Goal: Task Accomplishment & Management: Complete application form

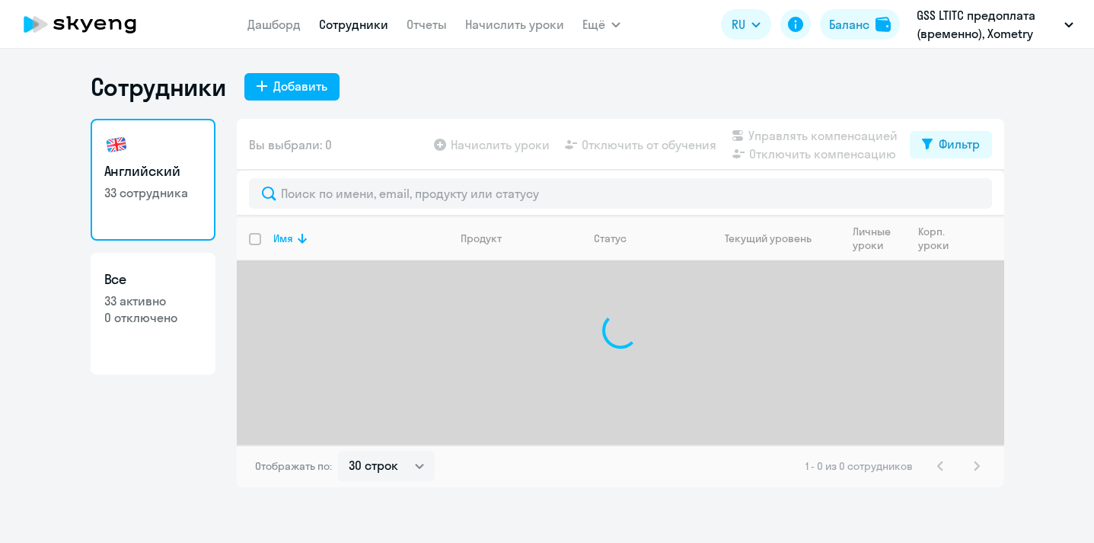
select select "30"
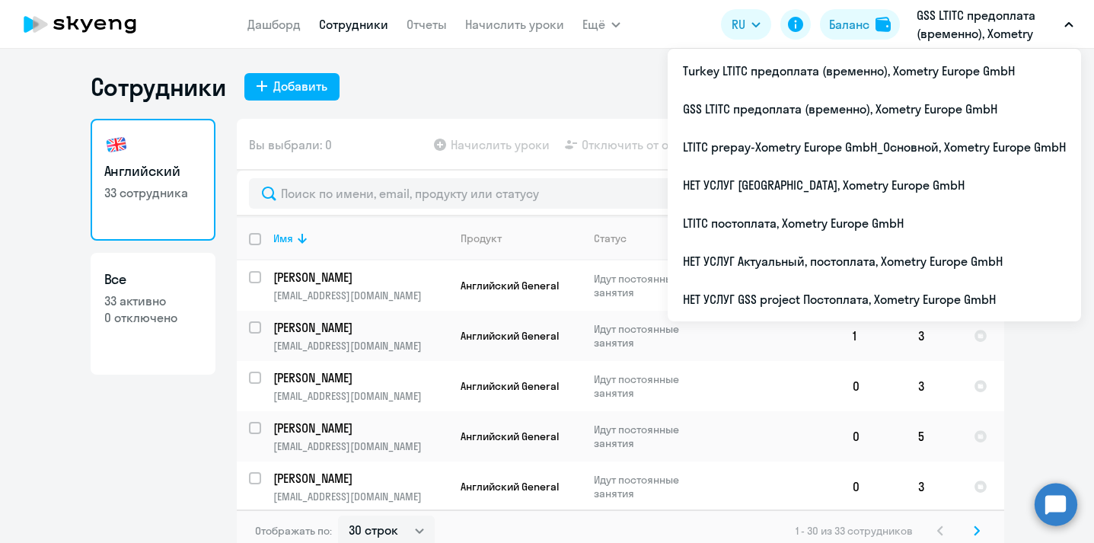
click at [941, 33] on p "GSS LTITC предоплата (временно), Xometry Europe GmbH" at bounding box center [988, 24] width 142 height 37
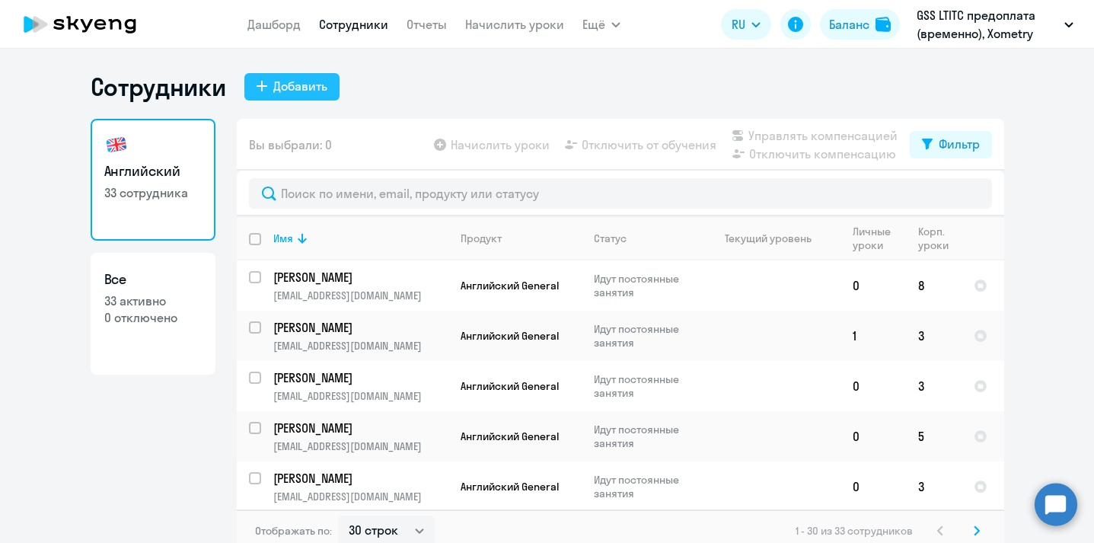
click at [290, 89] on div "Добавить" at bounding box center [300, 86] width 54 height 18
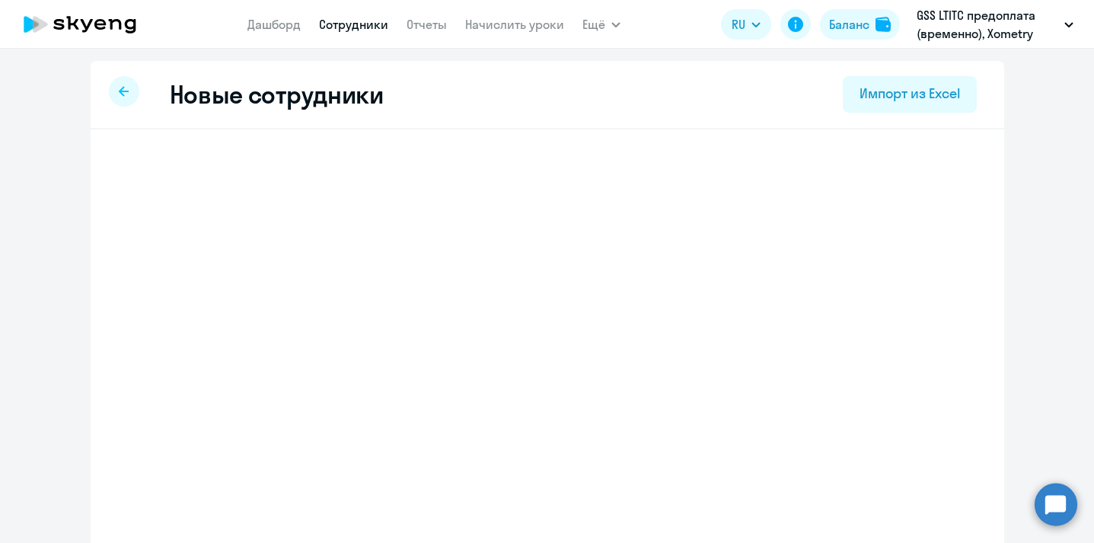
select select "english_adult_not_native_speaker"
select select "2"
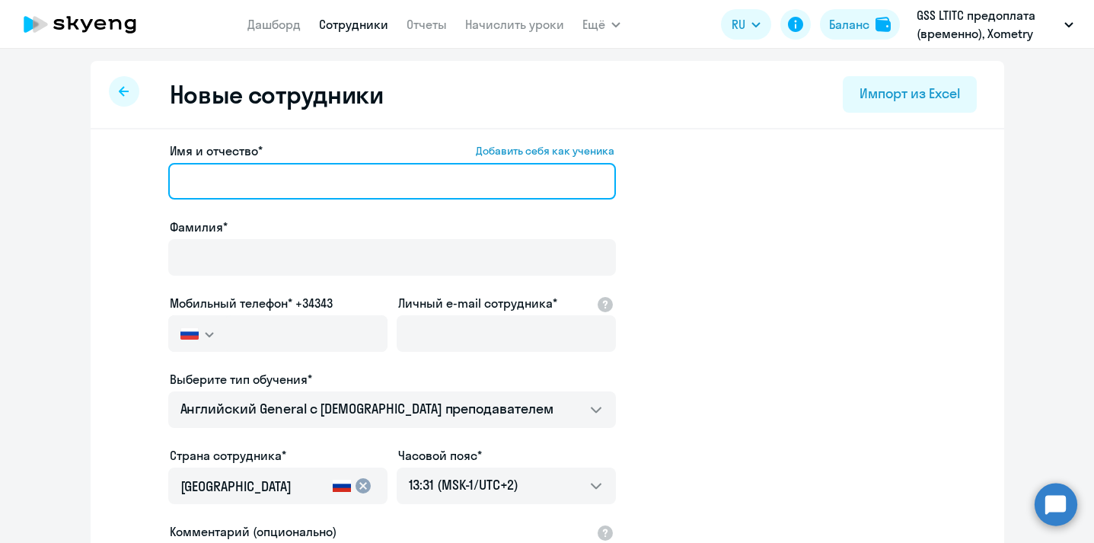
click at [253, 182] on input "Имя и отчество* Добавить себя как ученика" at bounding box center [392, 181] width 448 height 37
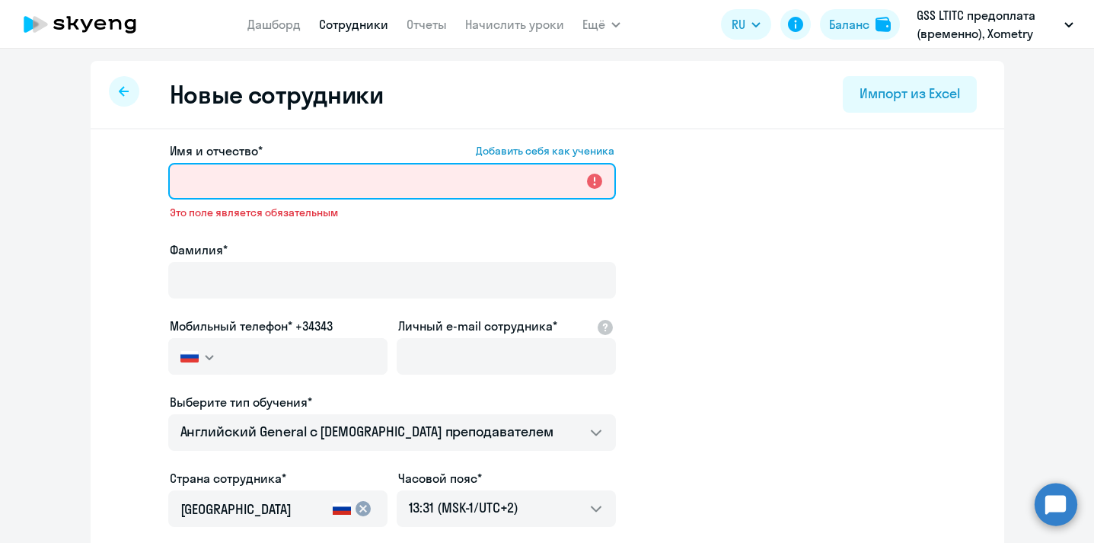
click at [222, 190] on input "Имя и отчество* Добавить себя как ученика" at bounding box center [392, 181] width 448 height 37
paste input "[PERSON_NAME]"
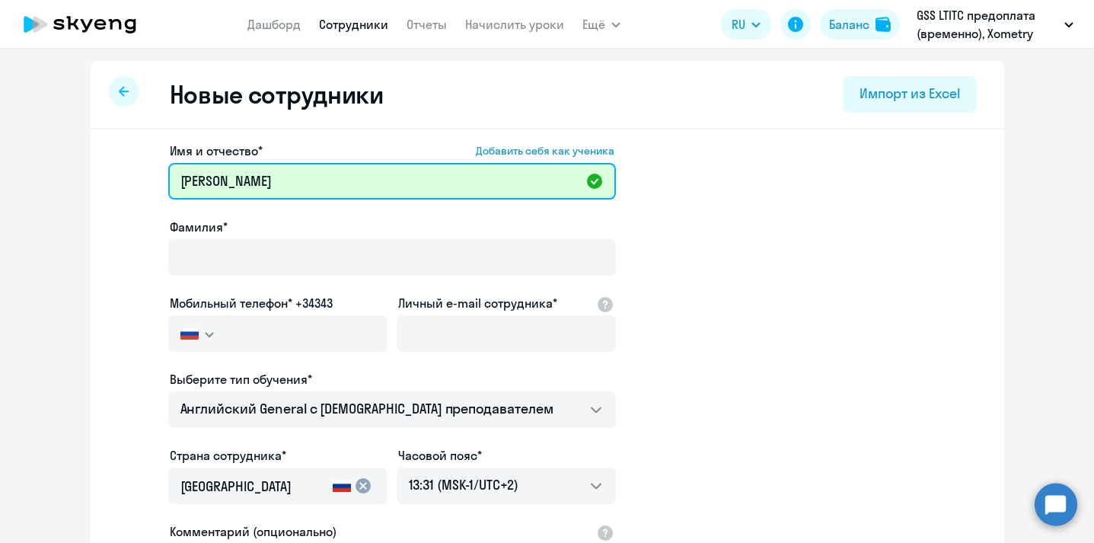
drag, startPoint x: 291, startPoint y: 180, endPoint x: 222, endPoint y: 180, distance: 68.5
click at [222, 180] on input "[PERSON_NAME]" at bounding box center [392, 181] width 448 height 37
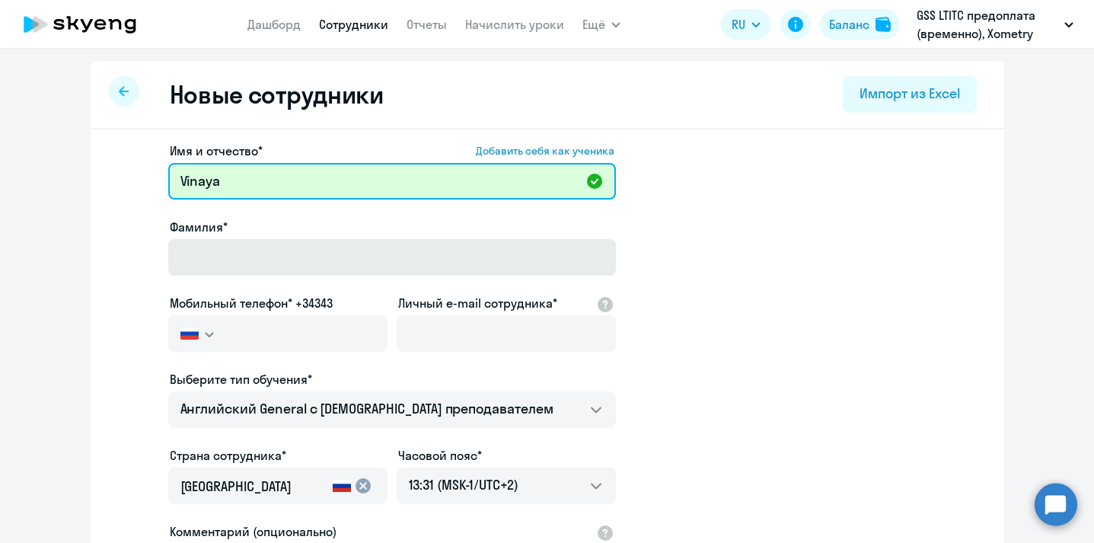
type input "Vinaya"
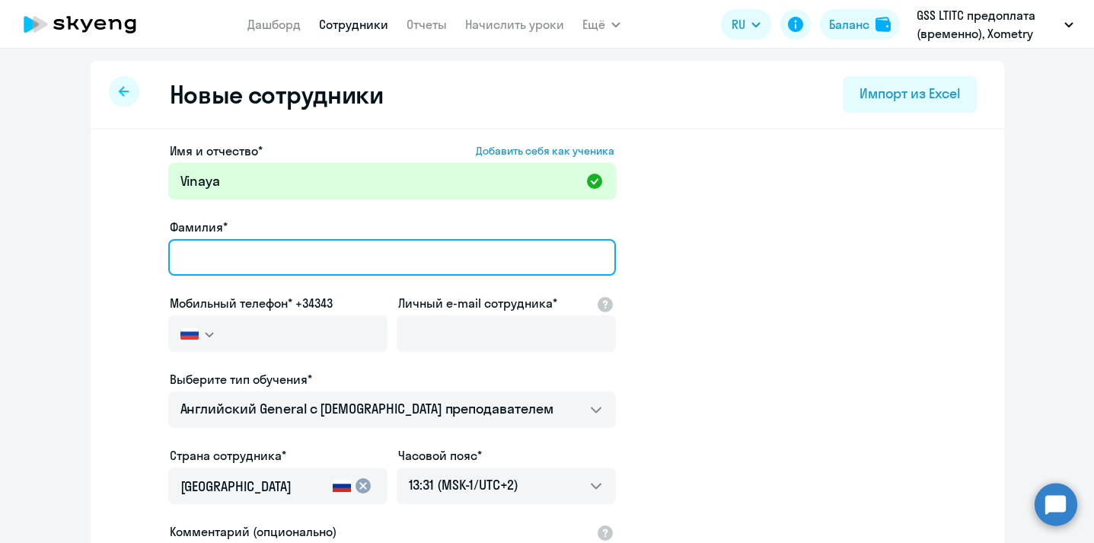
click at [210, 251] on input "Фамилия*" at bounding box center [392, 257] width 448 height 37
paste input "[PERSON_NAME]"
type input "[PERSON_NAME]"
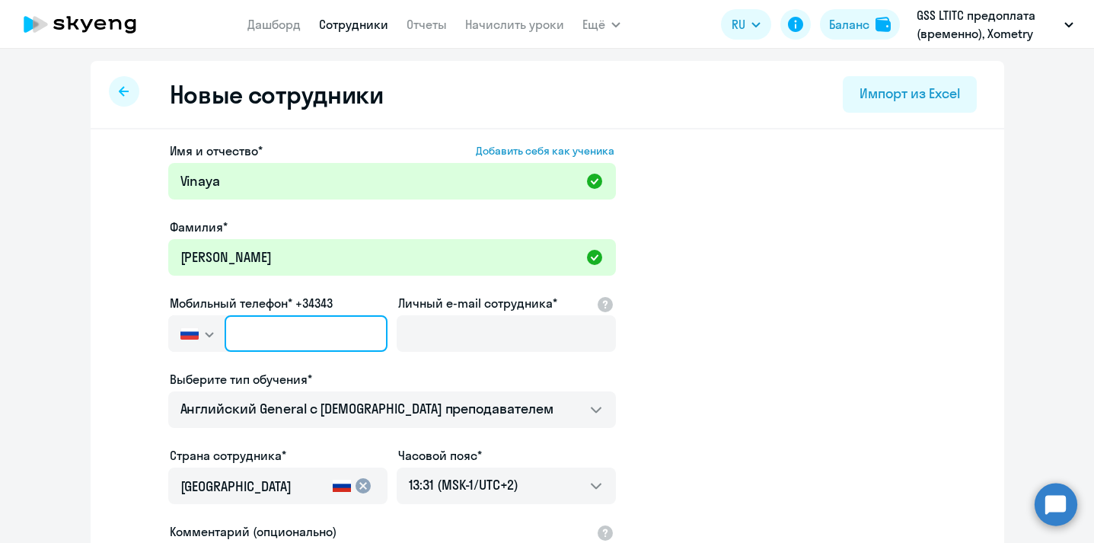
click at [284, 337] on input "text" at bounding box center [306, 333] width 162 height 37
paste input "+91 (9740) 812-232"
type input "+91 (9740) 812-232"
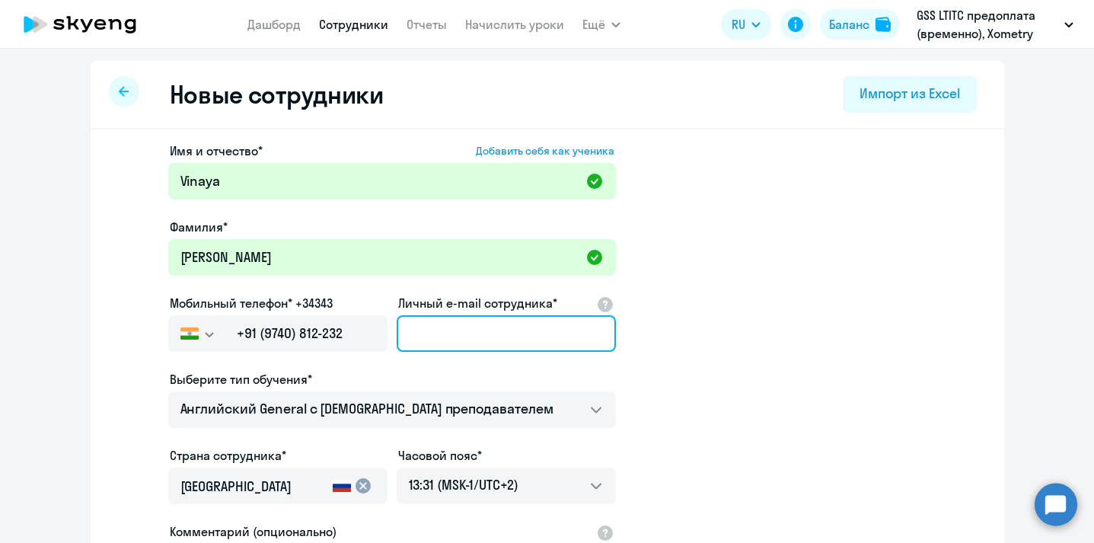
click at [511, 333] on input "Личный e-mail сотрудника*" at bounding box center [506, 333] width 219 height 37
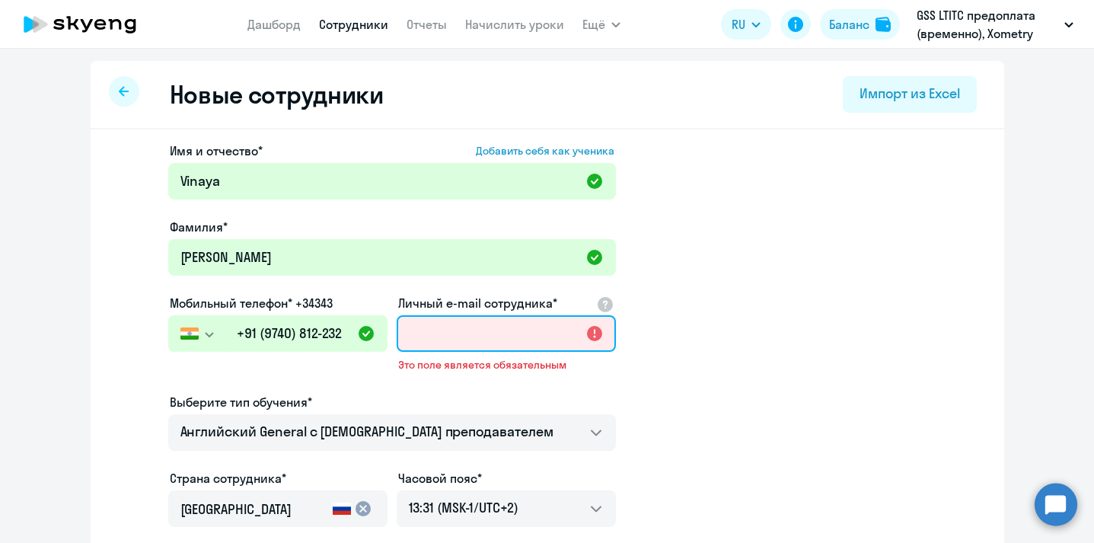
click at [464, 340] on input "Личный e-mail сотрудника*" at bounding box center [506, 333] width 219 height 37
paste input "[PERSON_NAME][EMAIL_ADDRESS][DOMAIN_NAME]"
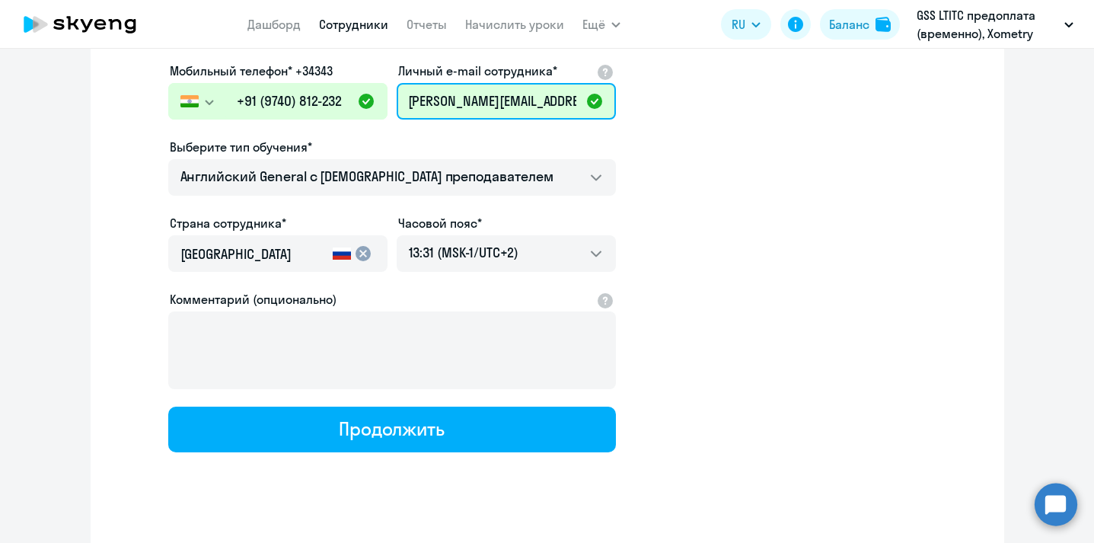
scroll to position [244, 0]
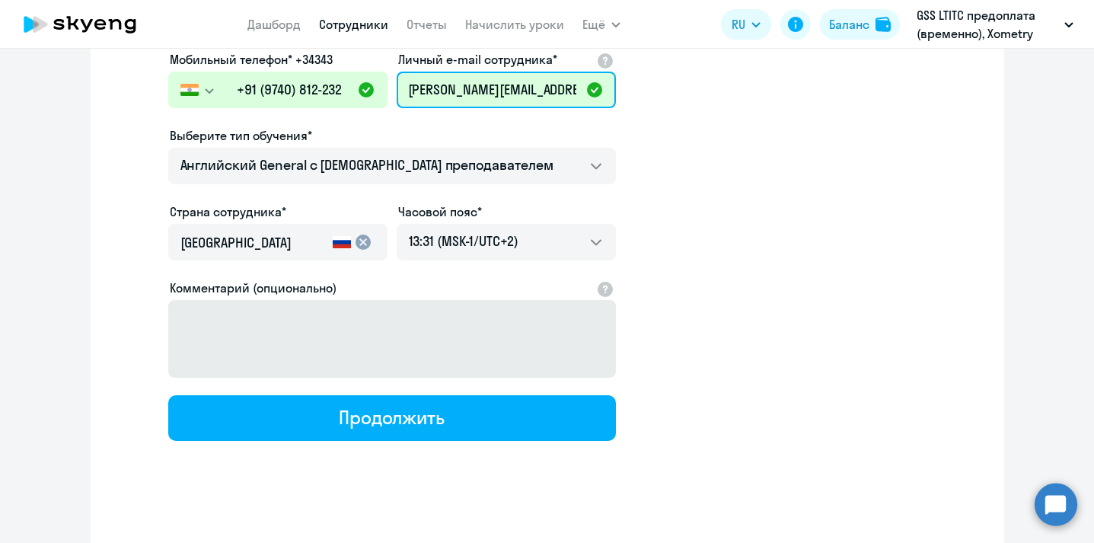
type input "[PERSON_NAME][EMAIL_ADDRESS][DOMAIN_NAME]"
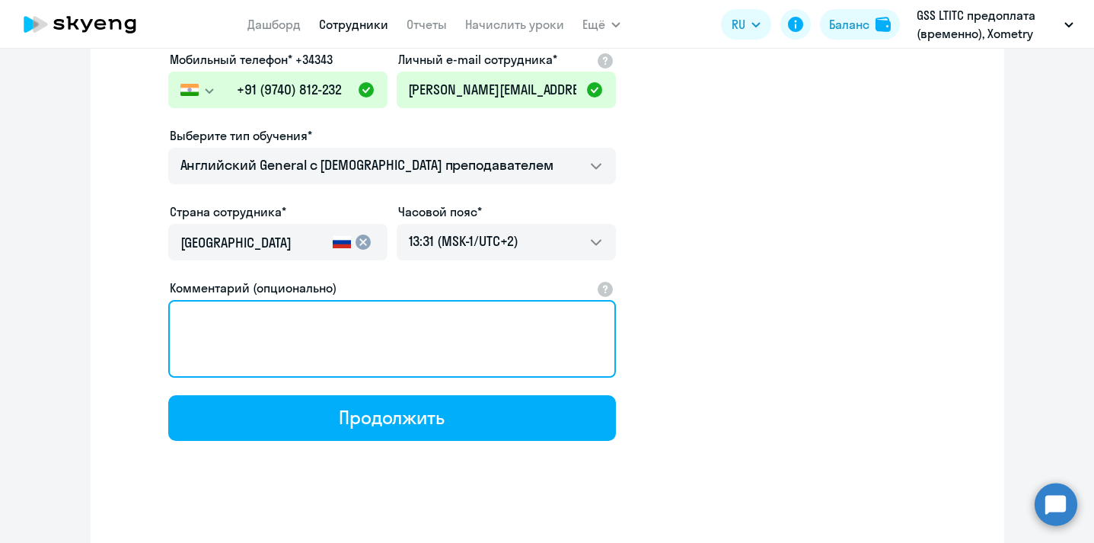
click at [460, 357] on textarea "Комментарий (опционально)" at bounding box center [392, 339] width 448 height 78
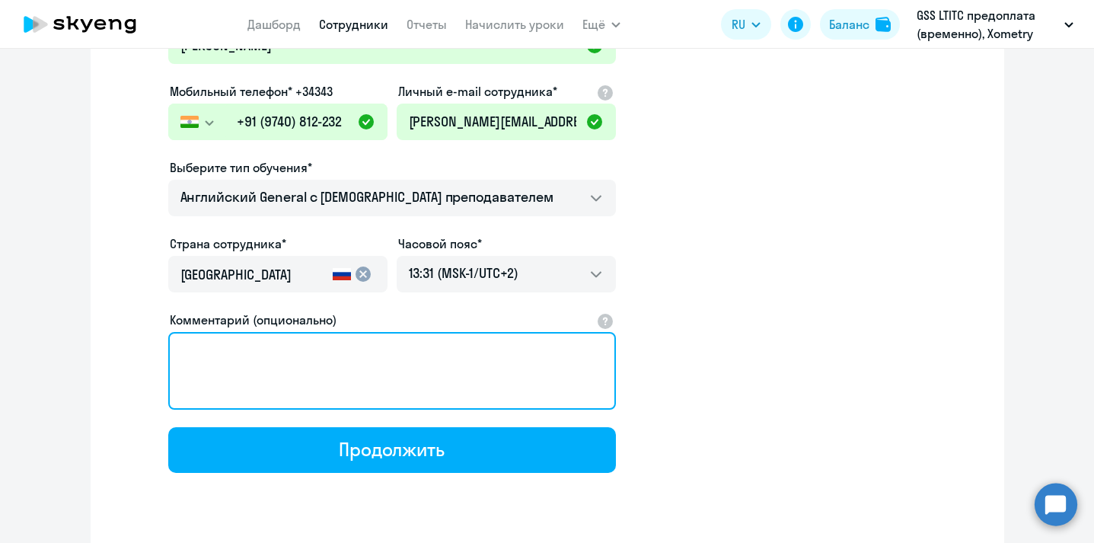
scroll to position [211, 0]
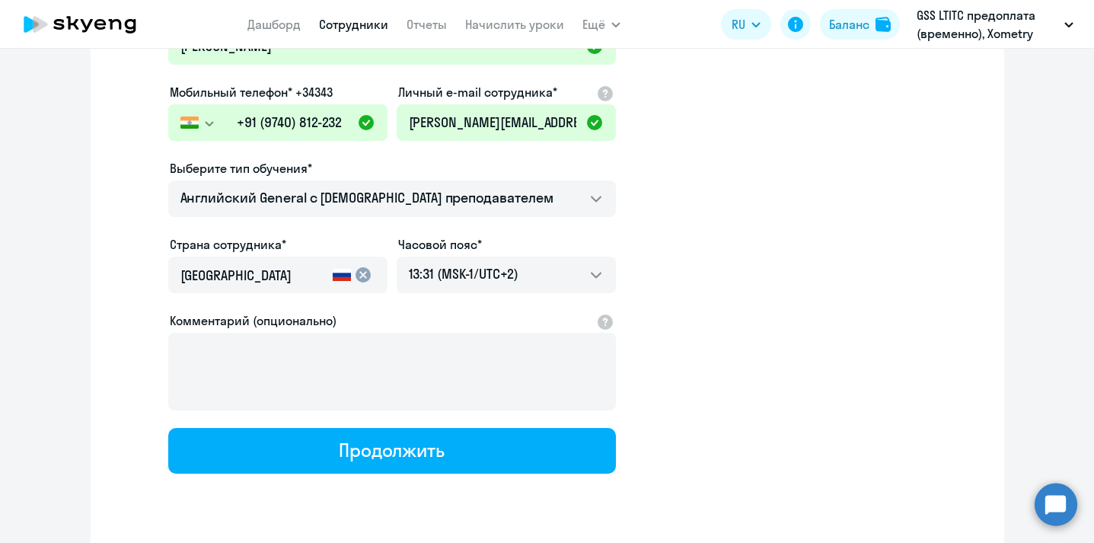
click at [362, 276] on mat-icon "cancel" at bounding box center [363, 275] width 18 height 18
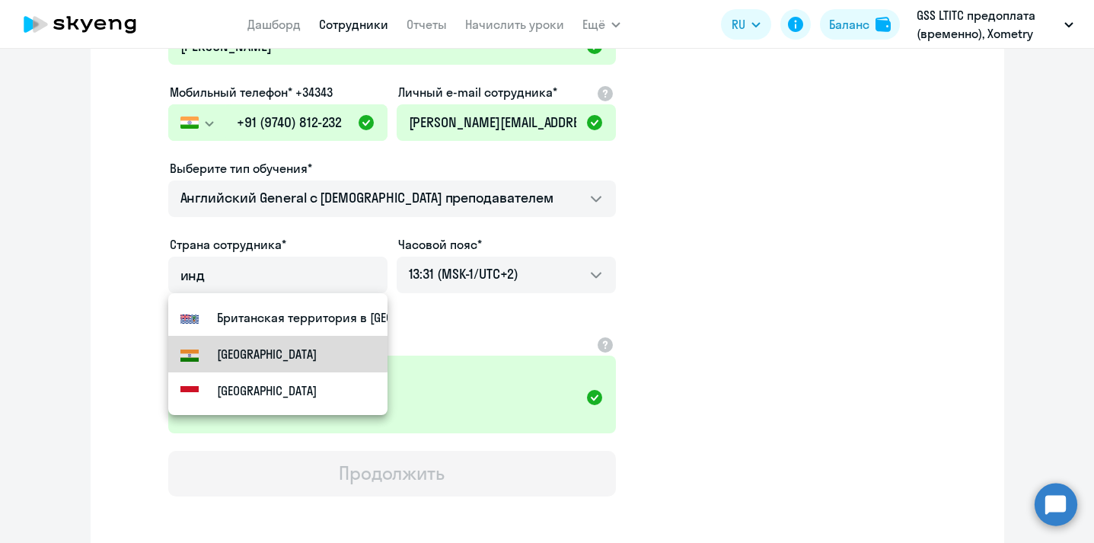
click at [263, 352] on mat-option "[GEOGRAPHIC_DATA]" at bounding box center [277, 354] width 219 height 37
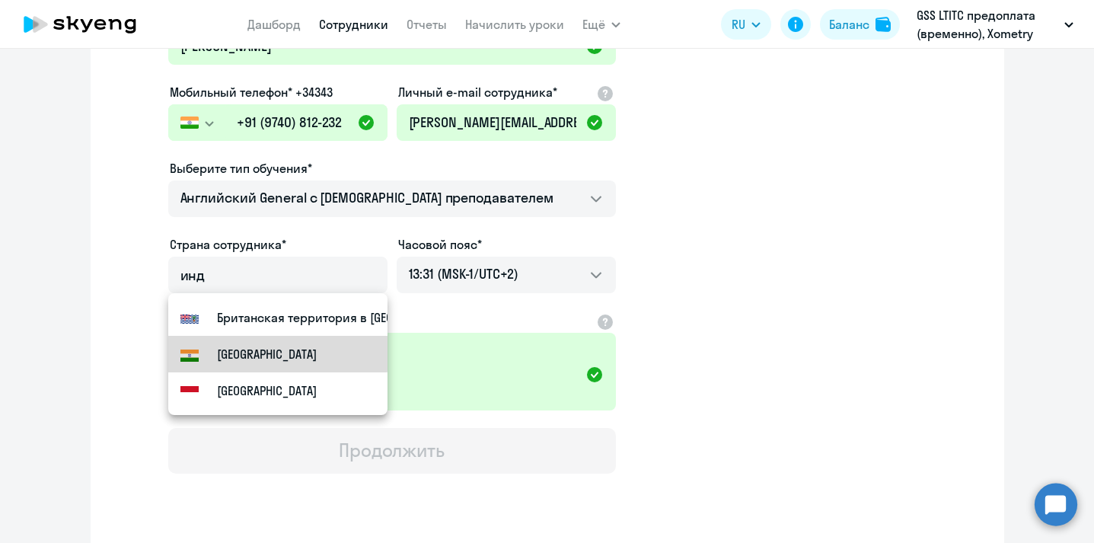
type input "[GEOGRAPHIC_DATA]"
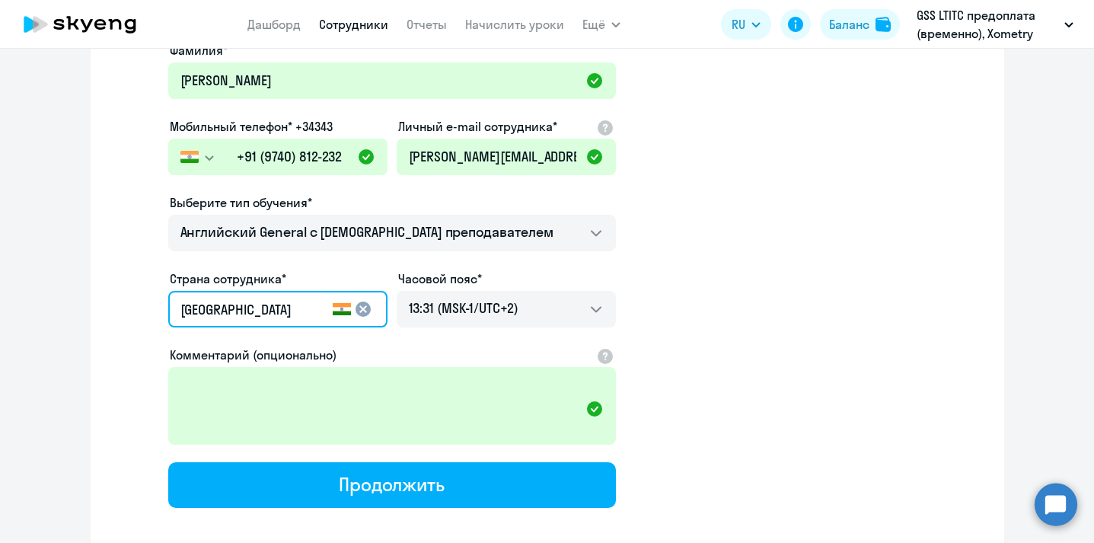
scroll to position [176, 0]
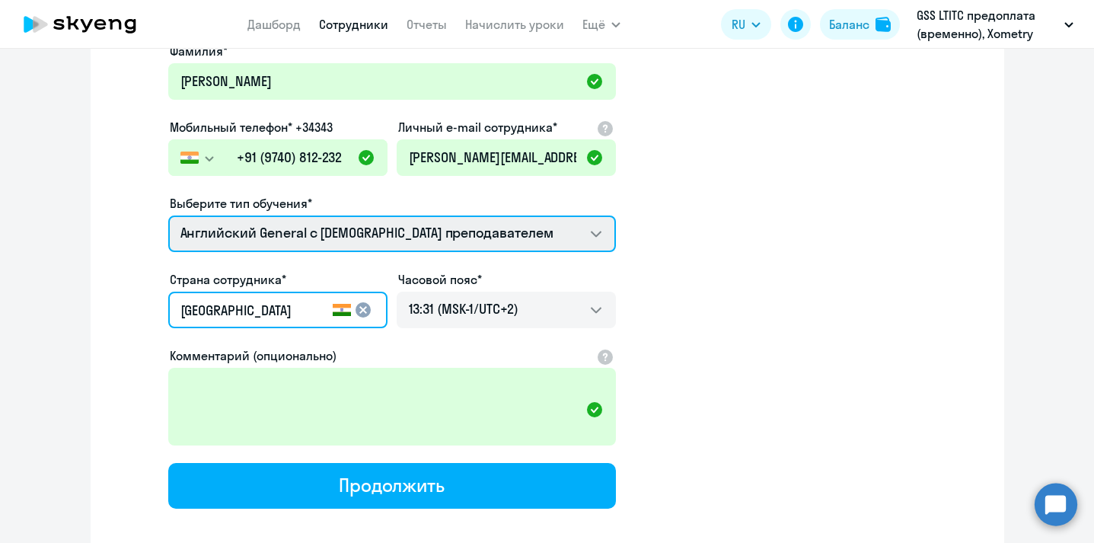
click at [375, 244] on select "Английский General с [DEMOGRAPHIC_DATA] преподавателем Премиум [DEMOGRAPHIC_DAT…" at bounding box center [392, 233] width 448 height 37
select select "english_adult_native_speaker"
click at [168, 215] on select "Английский General с [DEMOGRAPHIC_DATA] преподавателем Премиум [DEMOGRAPHIC_DAT…" at bounding box center [392, 233] width 448 height 37
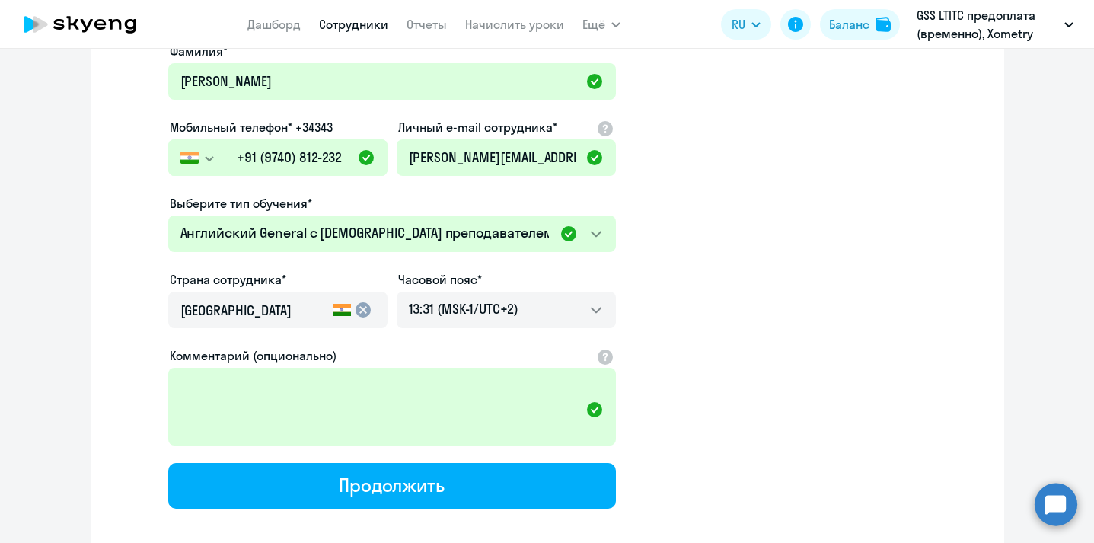
click at [391, 487] on div "Продолжить" at bounding box center [392, 485] width 106 height 24
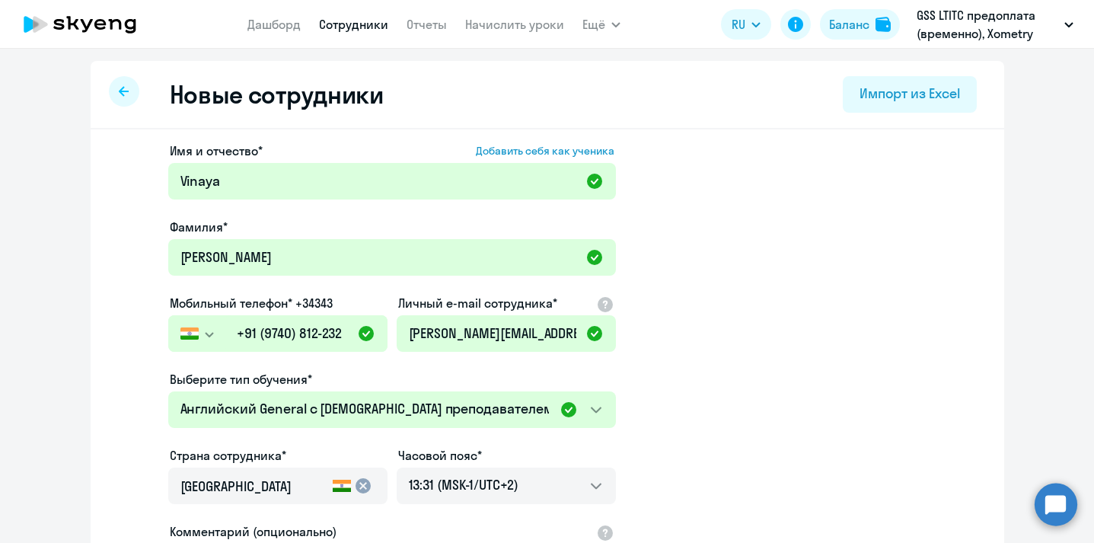
select select "english_adult_native_speaker"
select select "2"
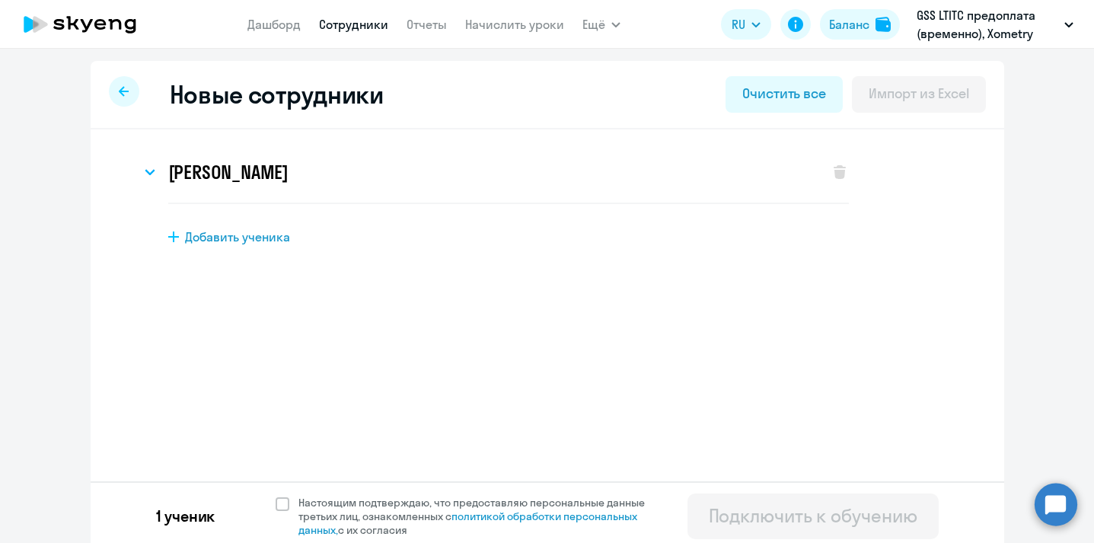
scroll to position [0, 0]
drag, startPoint x: 362, startPoint y: 410, endPoint x: 273, endPoint y: 501, distance: 127.6
click at [273, 501] on div "1 ученик Настоящим подтверждаю, что предоставляю персональные данные третьих ли…" at bounding box center [548, 515] width 914 height 69
drag, startPoint x: 273, startPoint y: 501, endPoint x: 286, endPoint y: 509, distance: 16.1
click at [286, 509] on label "Настоящим подтверждаю, что предоставляю персональные данные третьих лиц, ознако…" at bounding box center [470, 516] width 388 height 41
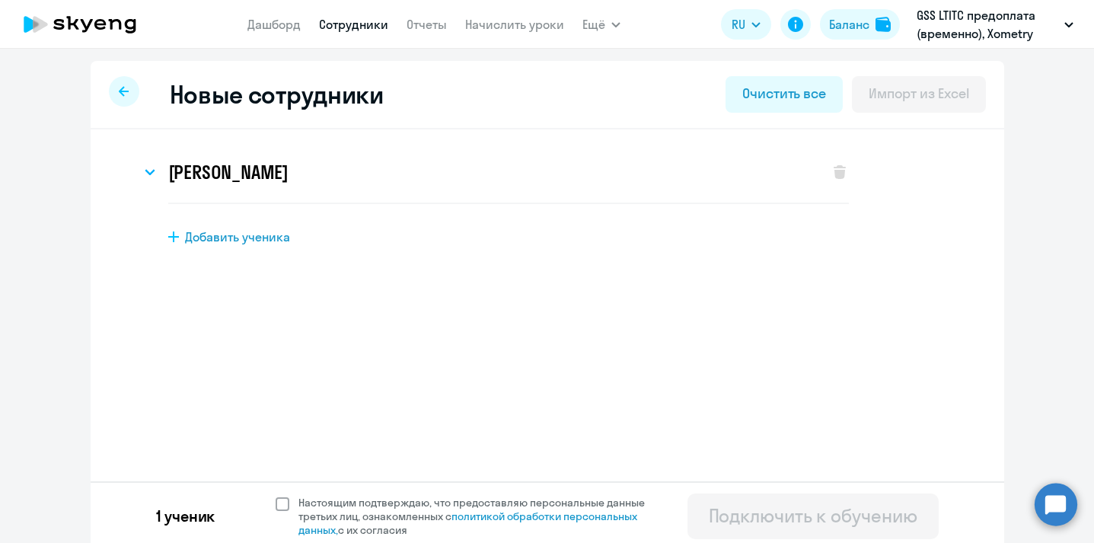
click at [276, 496] on input "Настоящим подтверждаю, что предоставляю персональные данные третьих лиц, ознако…" at bounding box center [275, 495] width 1 height 1
checkbox input "true"
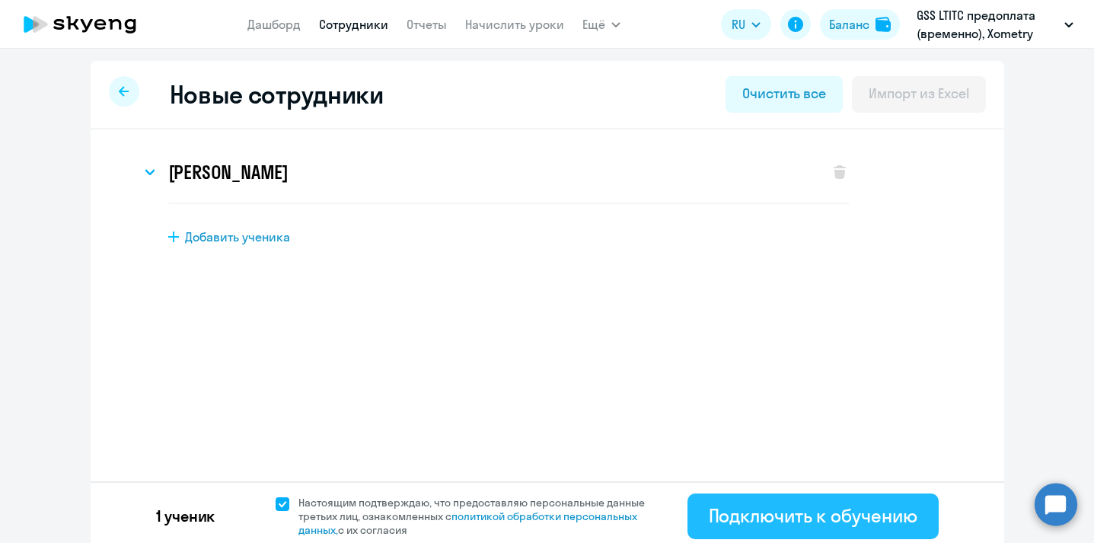
drag, startPoint x: 286, startPoint y: 509, endPoint x: 759, endPoint y: 528, distance: 473.2
click at [759, 528] on button "Подключить к обучению" at bounding box center [813, 516] width 251 height 46
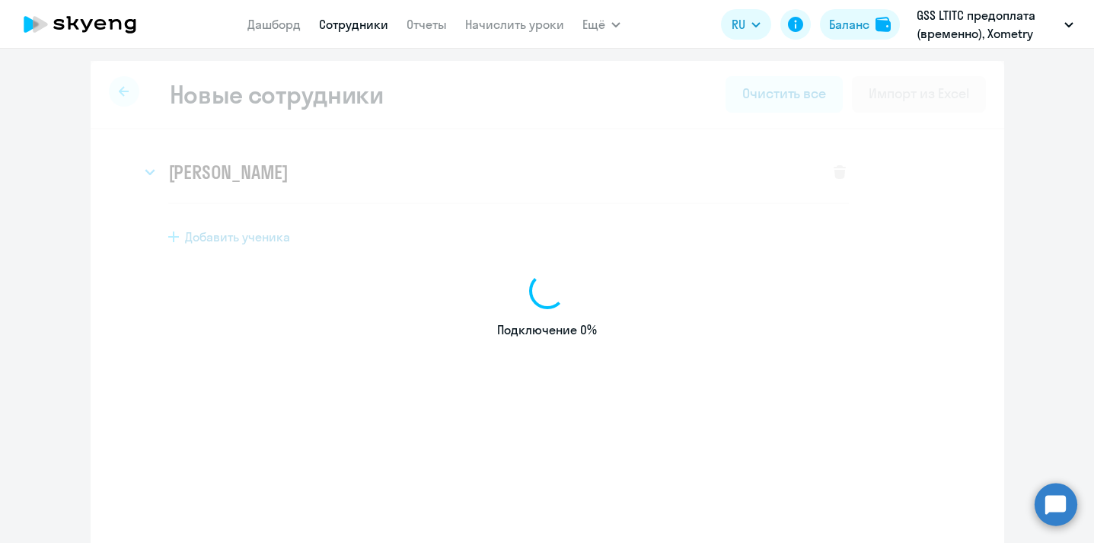
select select "english_adult_not_native_speaker"
select select "2"
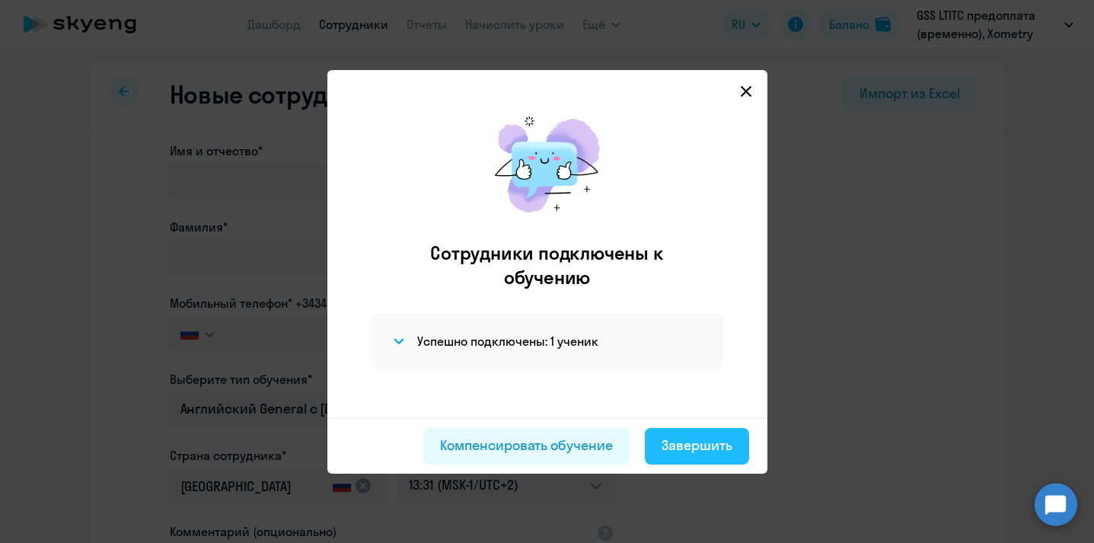
drag, startPoint x: 759, startPoint y: 528, endPoint x: 699, endPoint y: 441, distance: 105.6
click at [699, 441] on div "Завершить" at bounding box center [697, 446] width 71 height 20
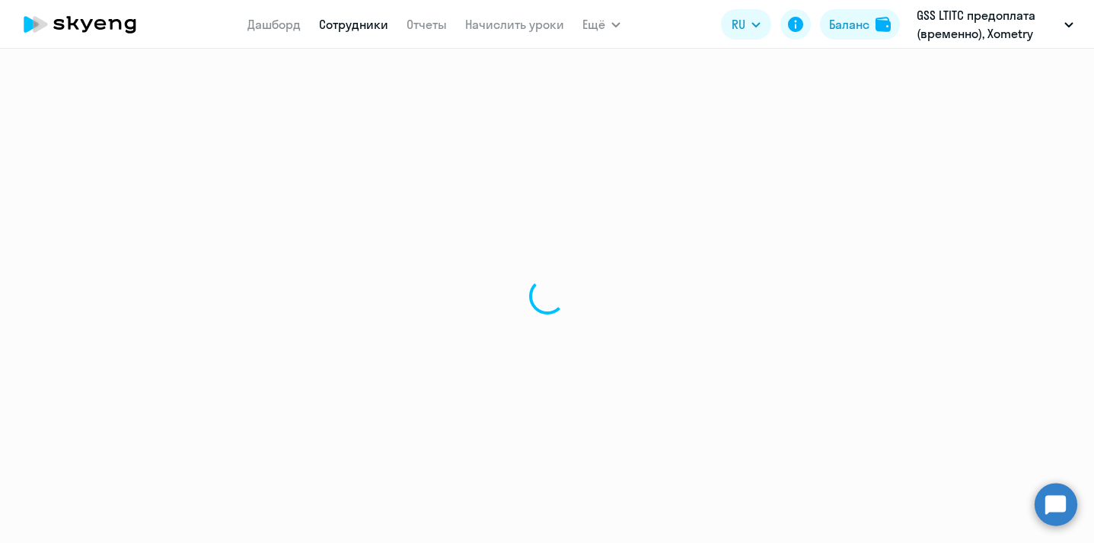
select select "30"
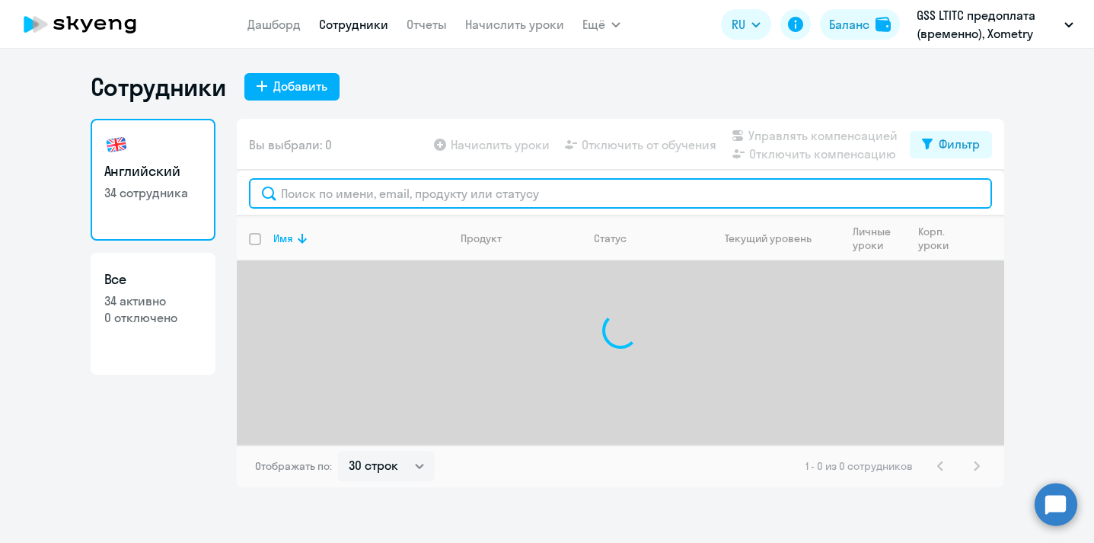
click at [391, 191] on input "text" at bounding box center [620, 193] width 743 height 30
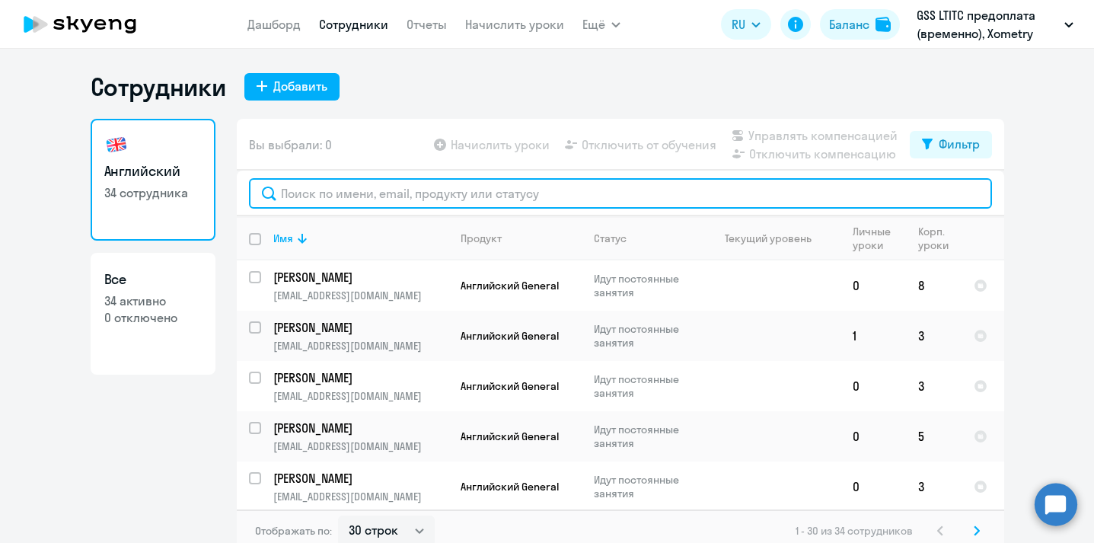
click at [790, 201] on input "text" at bounding box center [620, 193] width 743 height 30
paste input "[PERSON_NAME]"
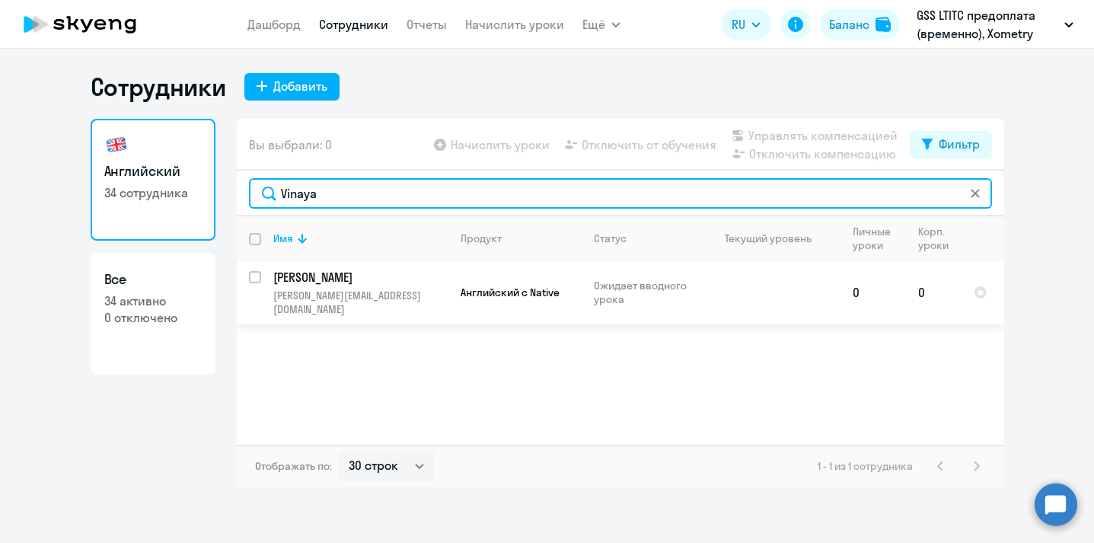
type input "Vinaya"
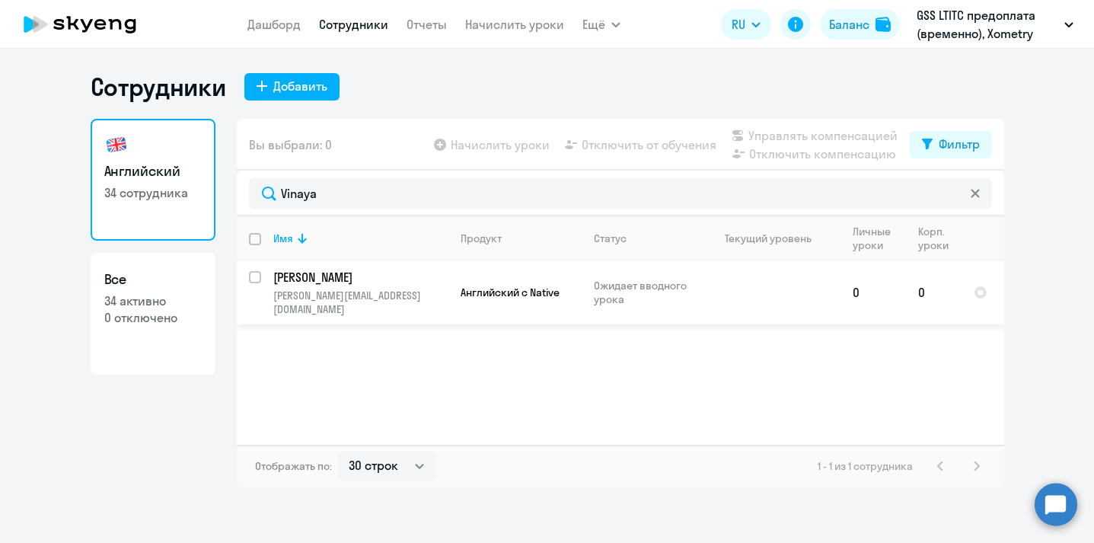
click at [328, 289] on p "[PERSON_NAME][EMAIL_ADDRESS][DOMAIN_NAME]" at bounding box center [360, 302] width 174 height 27
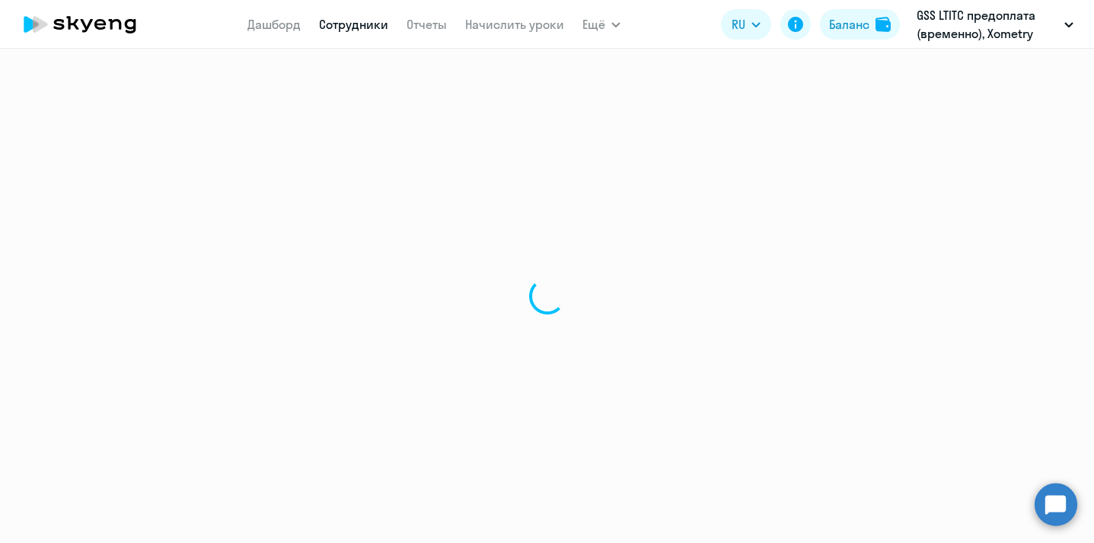
select select "english"
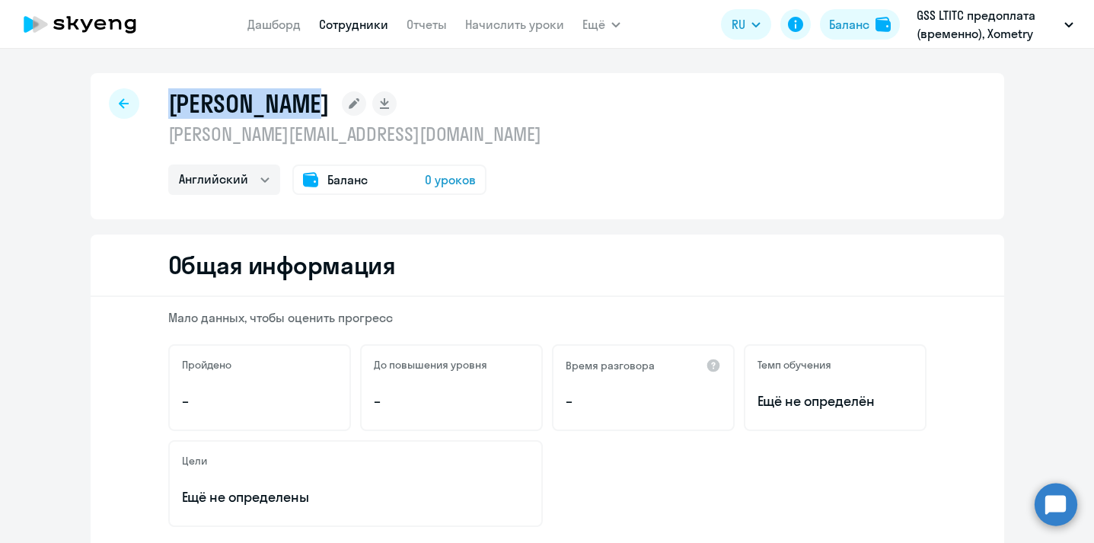
drag, startPoint x: 164, startPoint y: 98, endPoint x: 312, endPoint y: 103, distance: 147.8
click at [312, 103] on div "[PERSON_NAME] [PERSON_NAME][EMAIL_ADDRESS][DOMAIN_NAME] Английский Баланс 0 уро…" at bounding box center [548, 146] width 914 height 146
copy h1 "[PERSON_NAME]"
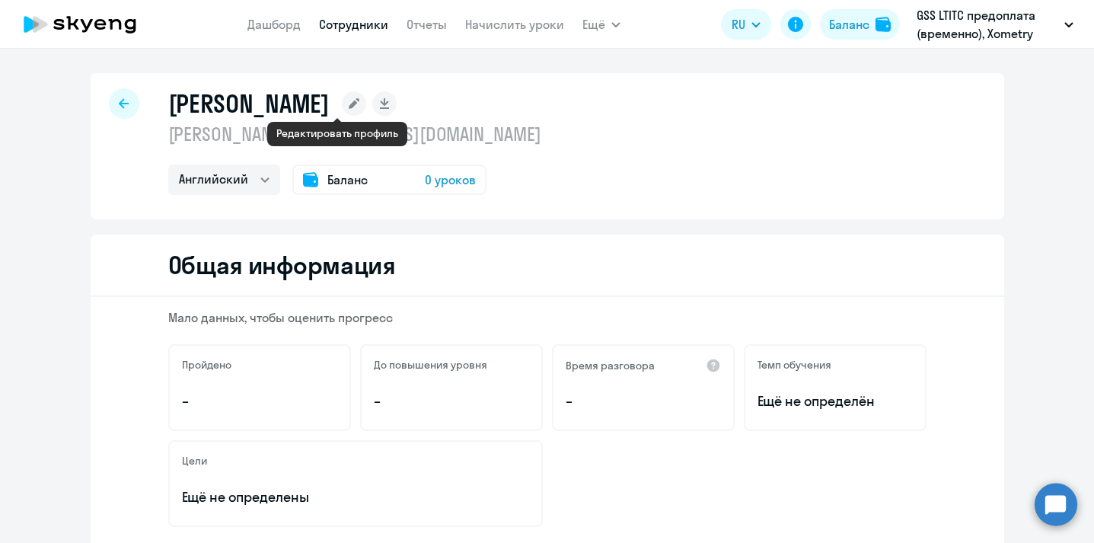
click at [349, 104] on icon at bounding box center [354, 103] width 11 height 11
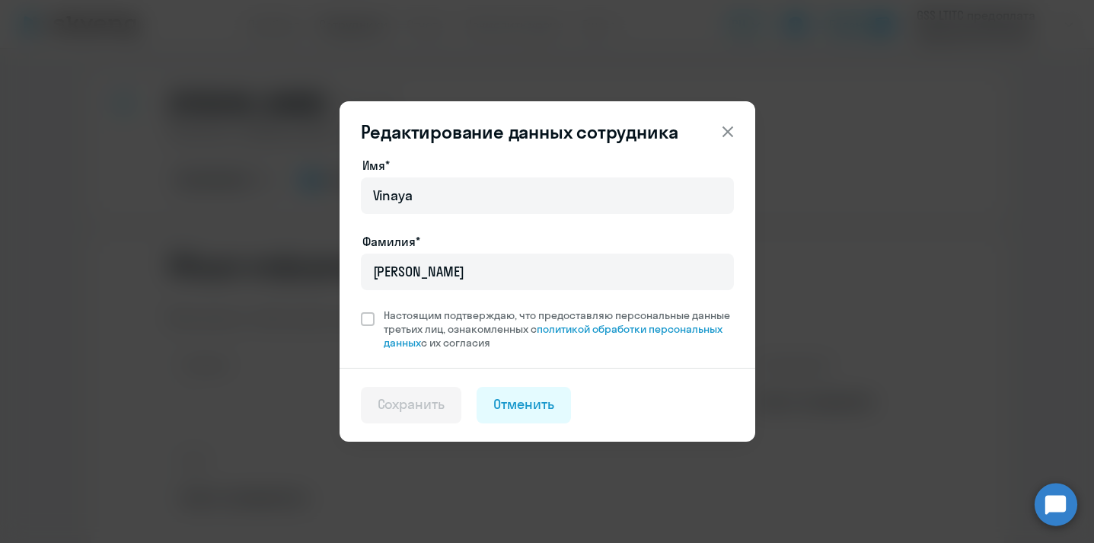
click at [726, 136] on icon at bounding box center [728, 132] width 18 height 18
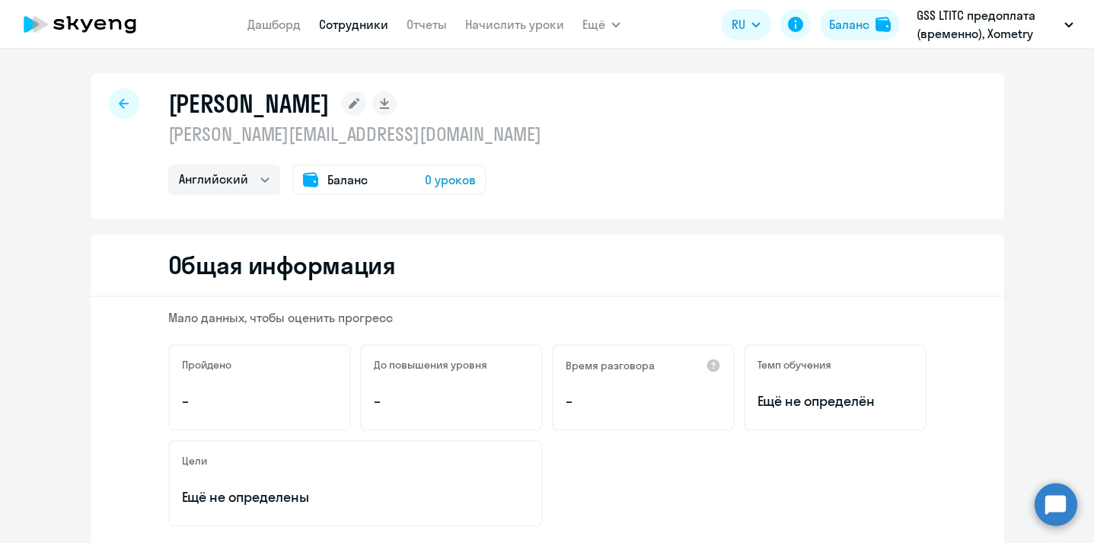
click at [1051, 504] on circle at bounding box center [1056, 504] width 43 height 43
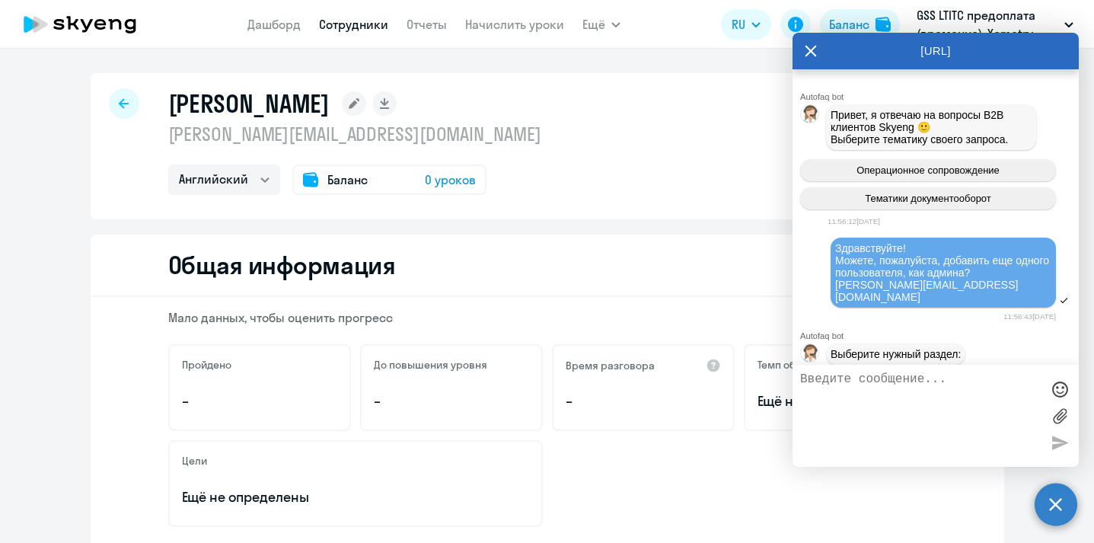
click at [916, 398] on textarea at bounding box center [920, 415] width 241 height 87
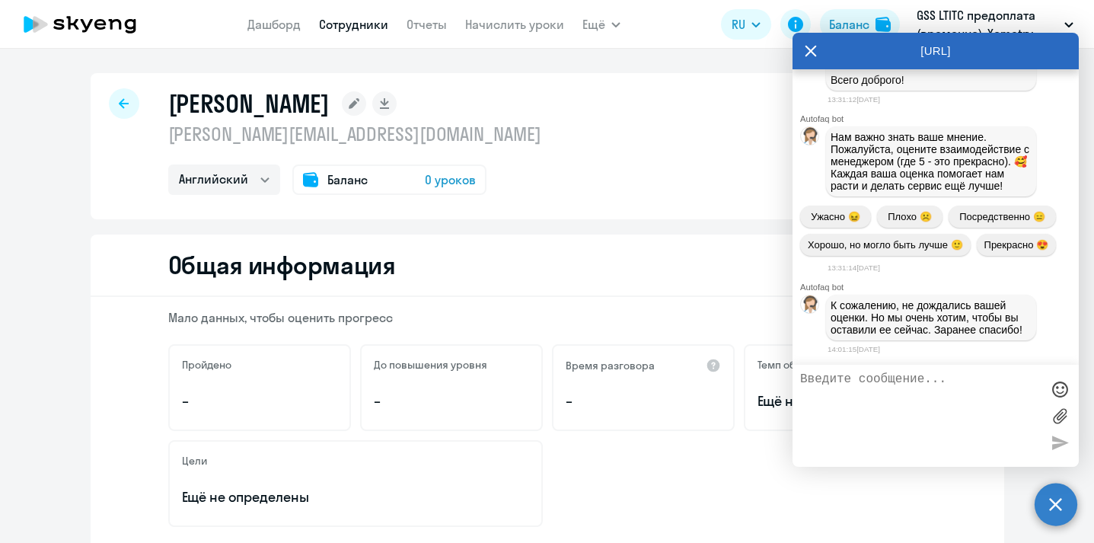
type textarea "P"
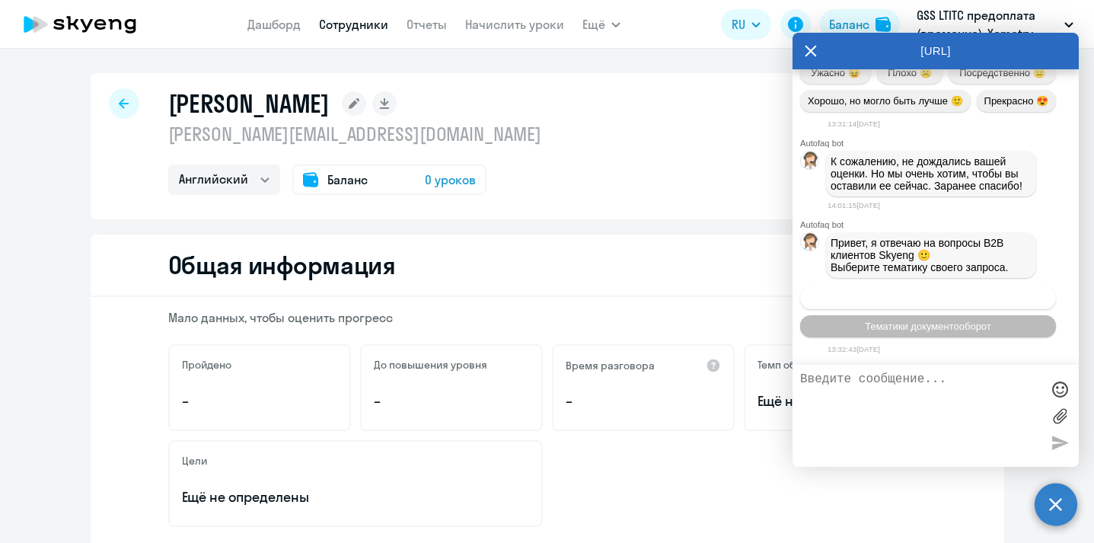
click at [908, 304] on button "Операционное сопровождение" at bounding box center [928, 298] width 256 height 22
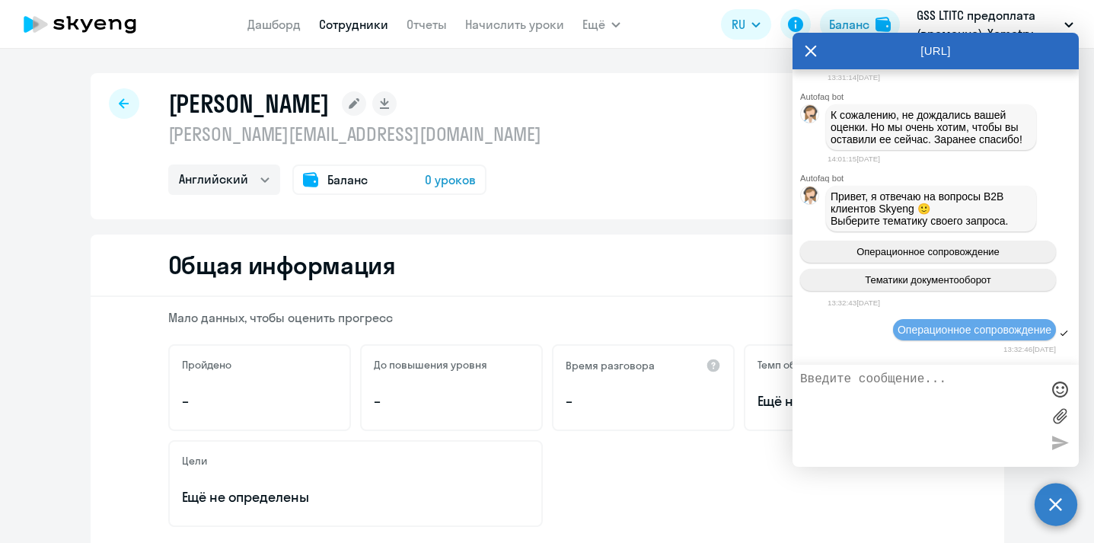
scroll to position [6967, 0]
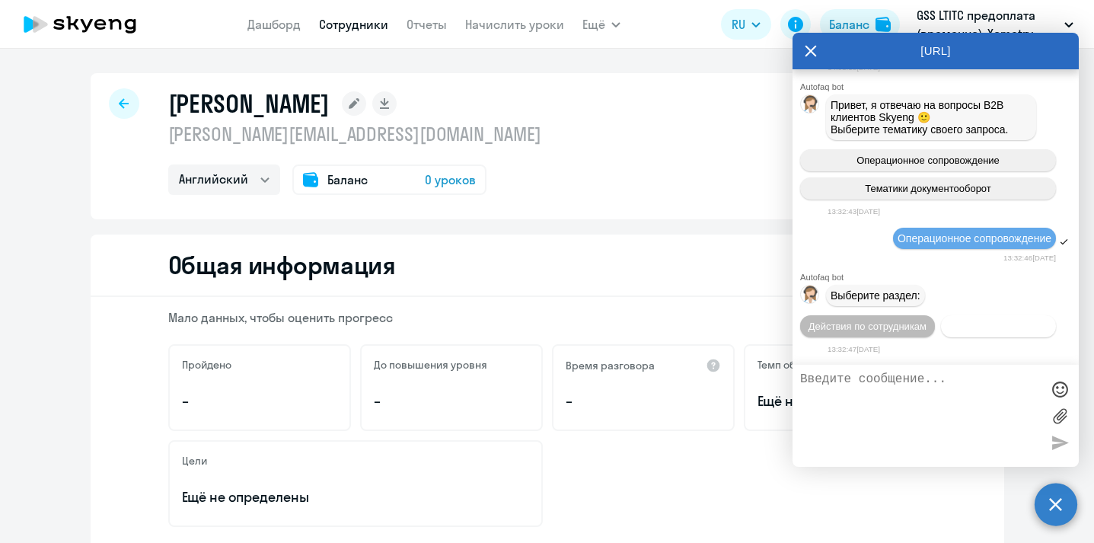
click at [986, 321] on span "Действия с балансом" at bounding box center [998, 326] width 99 height 11
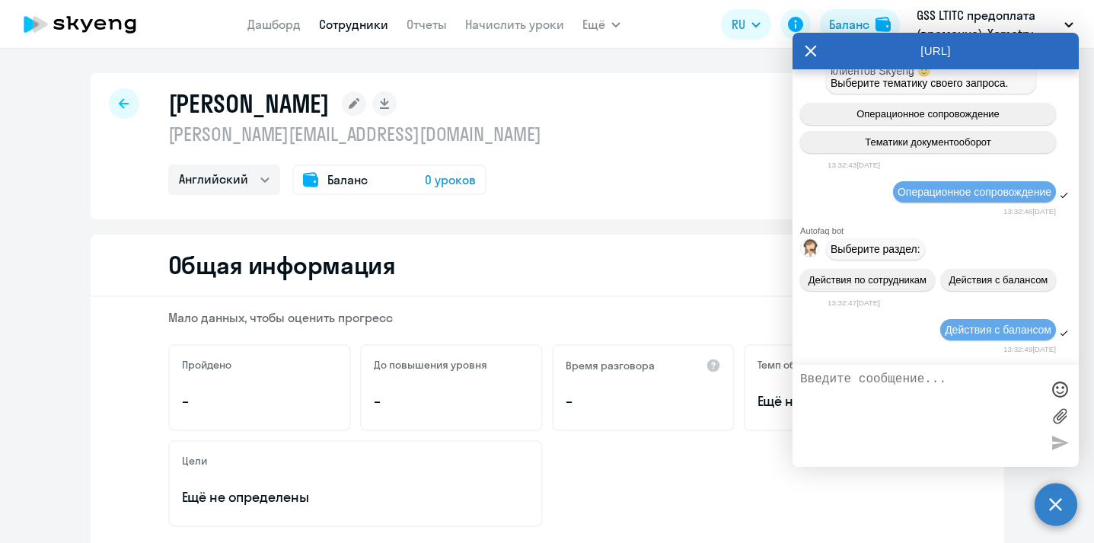
scroll to position [7139, 0]
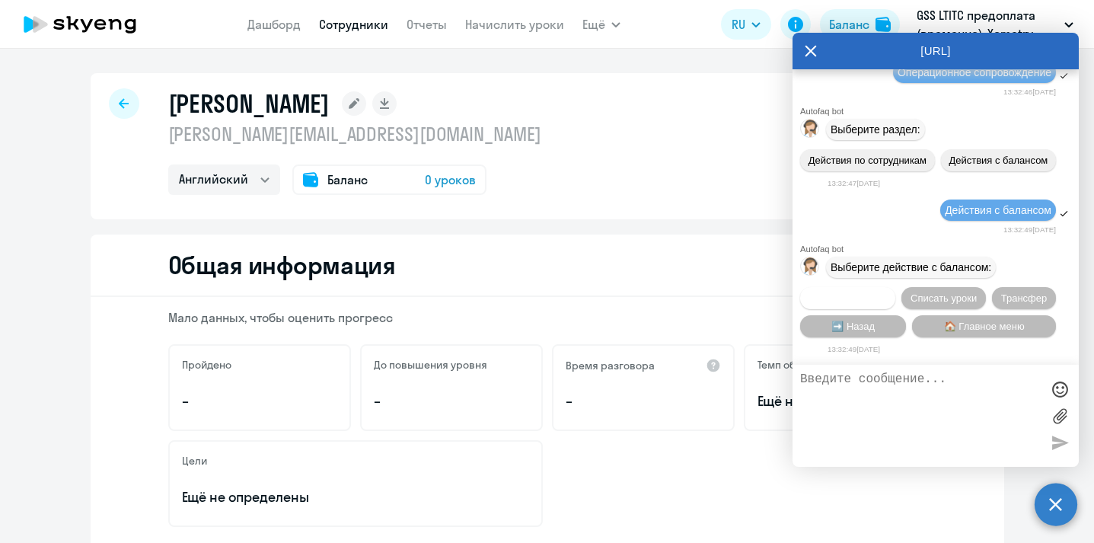
click at [877, 298] on span "Начислить уроки" at bounding box center [848, 297] width 78 height 11
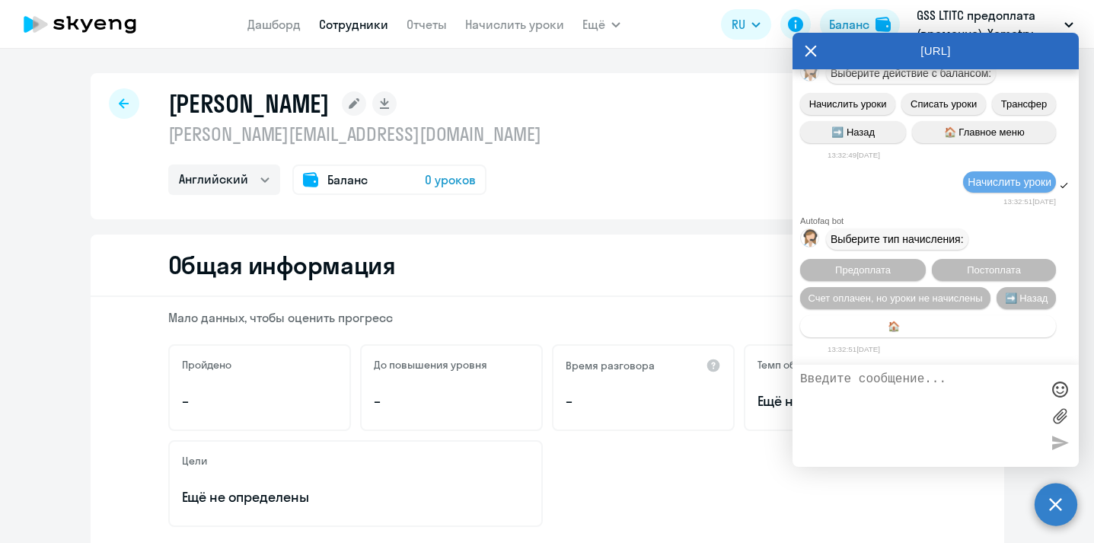
scroll to position [7341, 0]
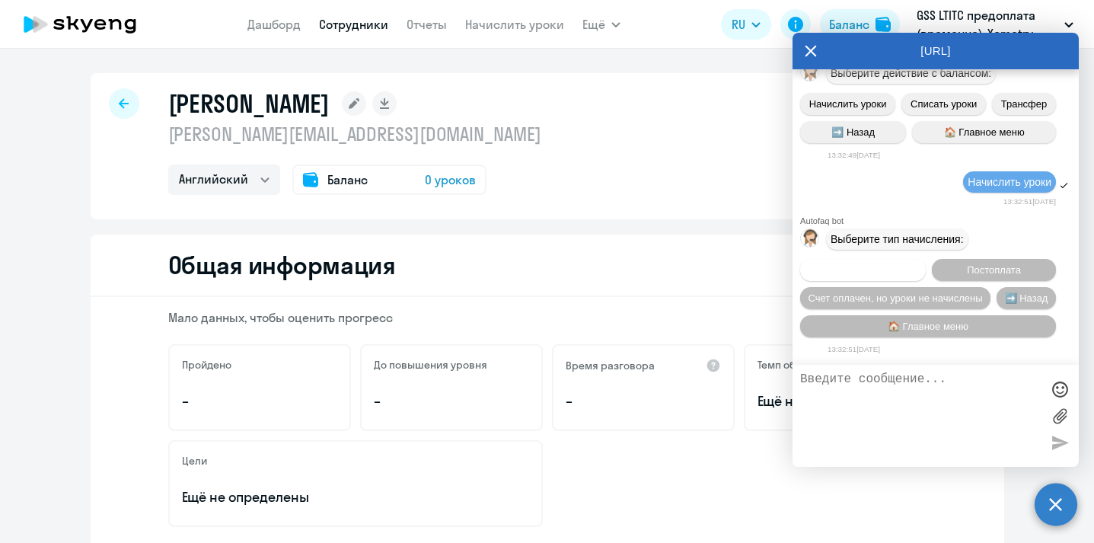
click at [867, 271] on span "Предоплата" at bounding box center [863, 269] width 56 height 11
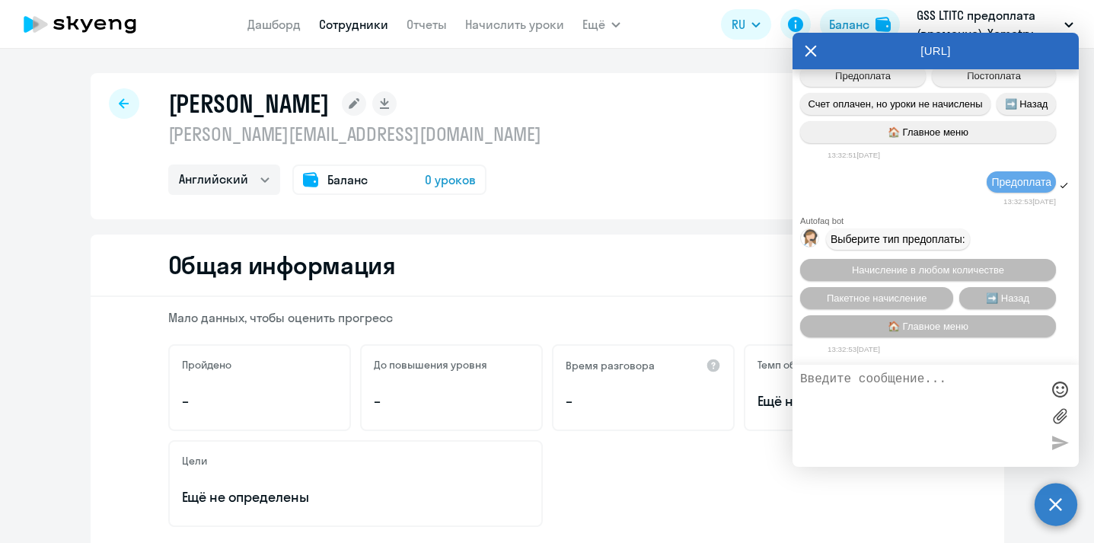
scroll to position [7543, 0]
click at [892, 390] on textarea at bounding box center [920, 415] width 241 height 87
type textarea "j"
type textarea "оператор"
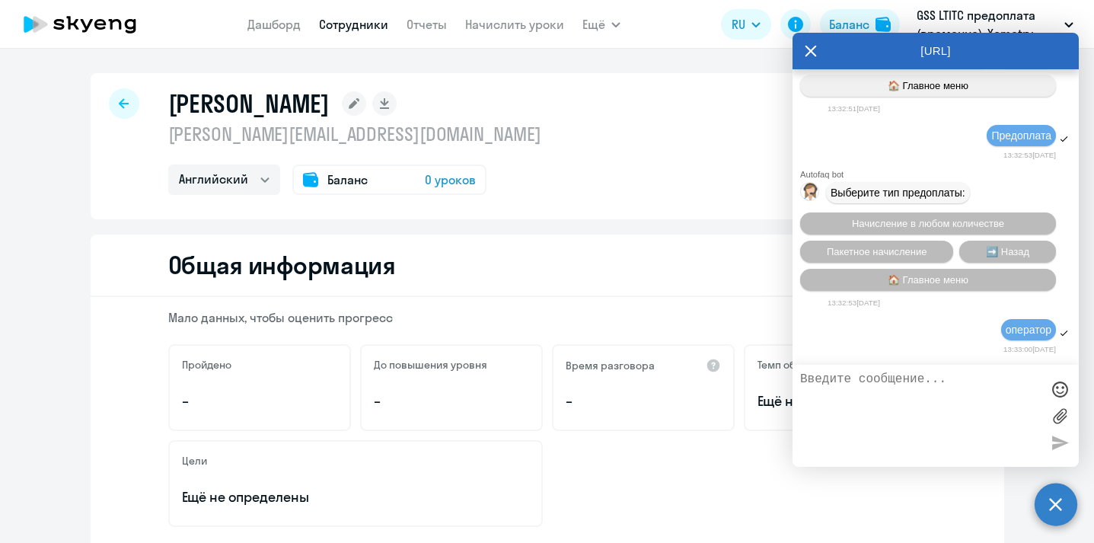
scroll to position [7591, 0]
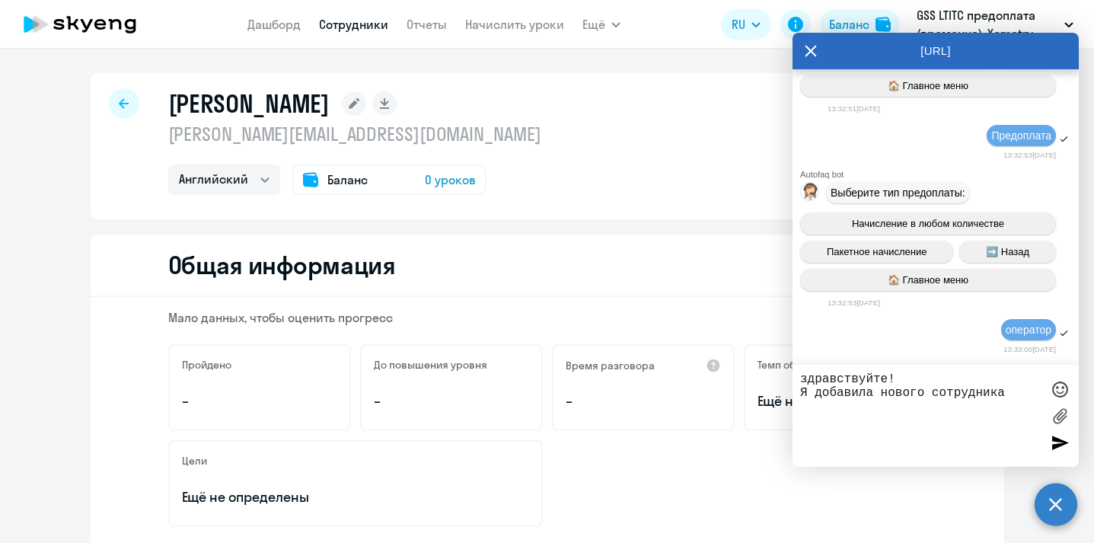
paste textarea "[PERSON_NAME]"
type textarea "здравствуйте! Я добавила нового сотрудника [PERSON_NAME] в GSS начислите, пожал…"
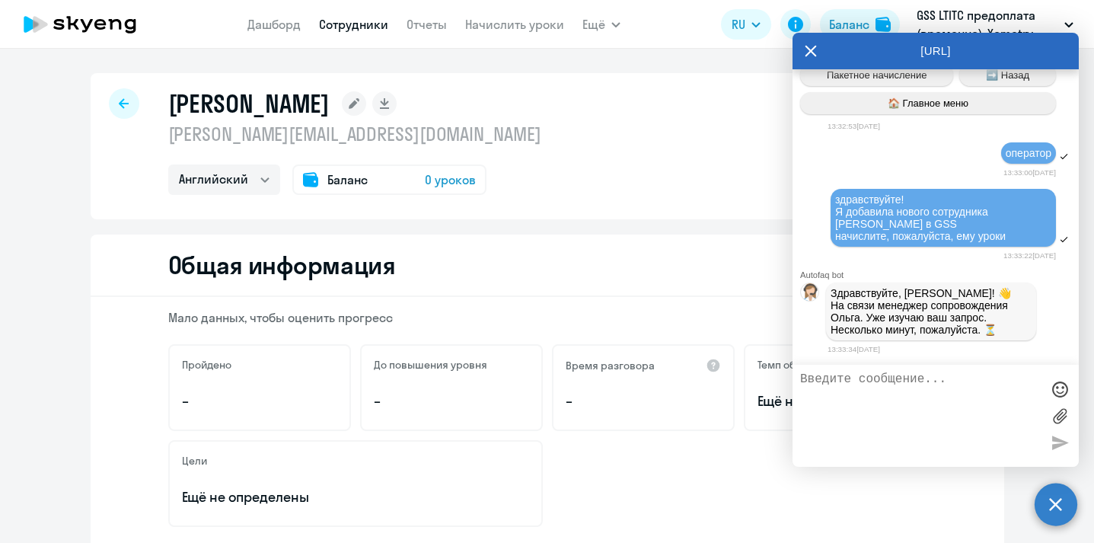
scroll to position [7779, 0]
click at [908, 395] on textarea at bounding box center [920, 415] width 241 height 87
type textarea "C"
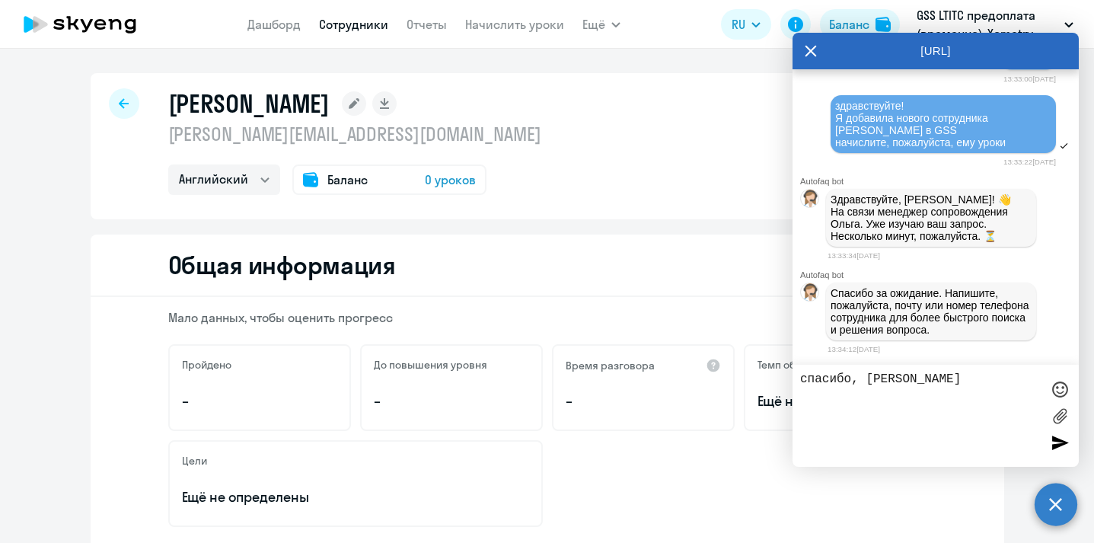
scroll to position [7877, 0]
paste textarea "мы нашли письмо, оно в спаме было, она пошла авторизовываться. Но если можешь п…"
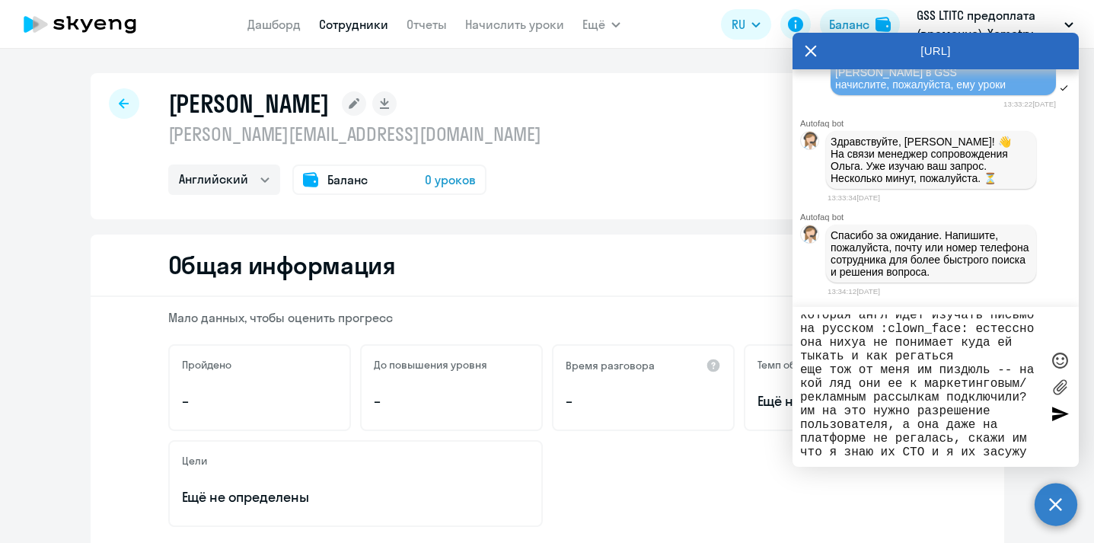
scroll to position [0, 0]
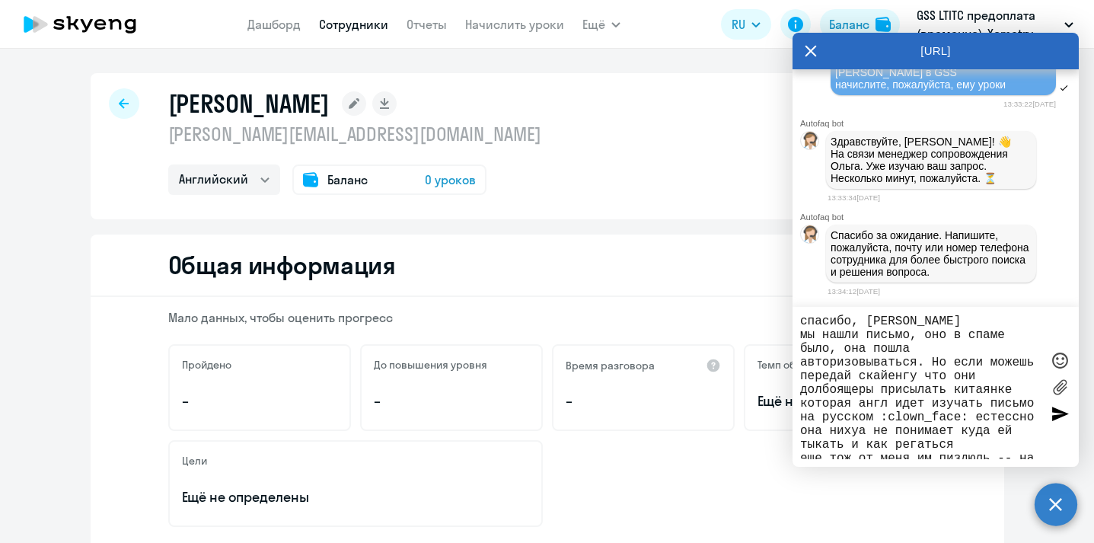
click at [911, 321] on textarea "спасибо, [PERSON_NAME] мы нашли письмо, оно в спаме было, она пошла авторизовыв…" at bounding box center [920, 386] width 241 height 145
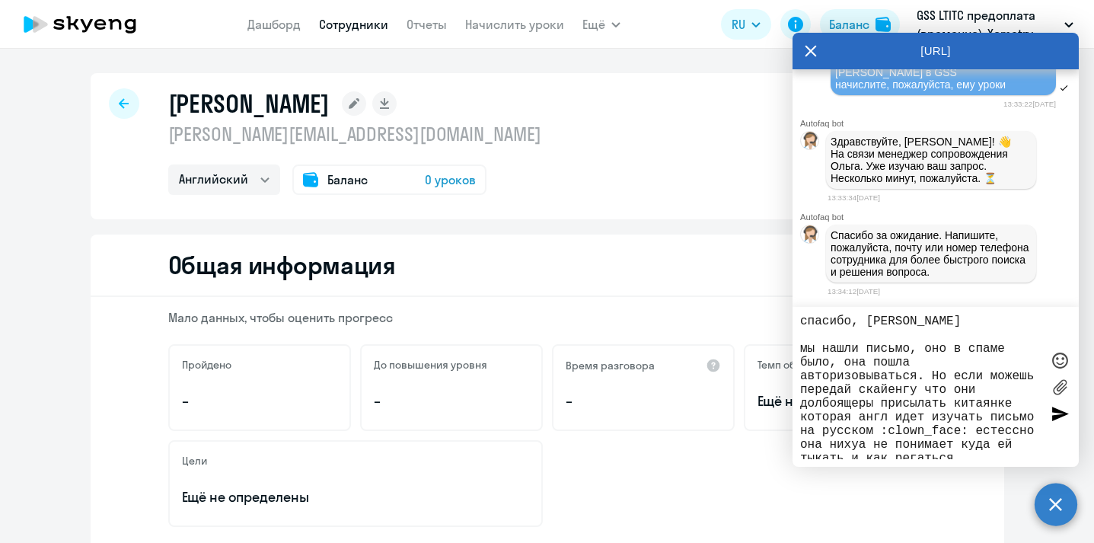
paste textarea "[PHONE_NUMBER]"
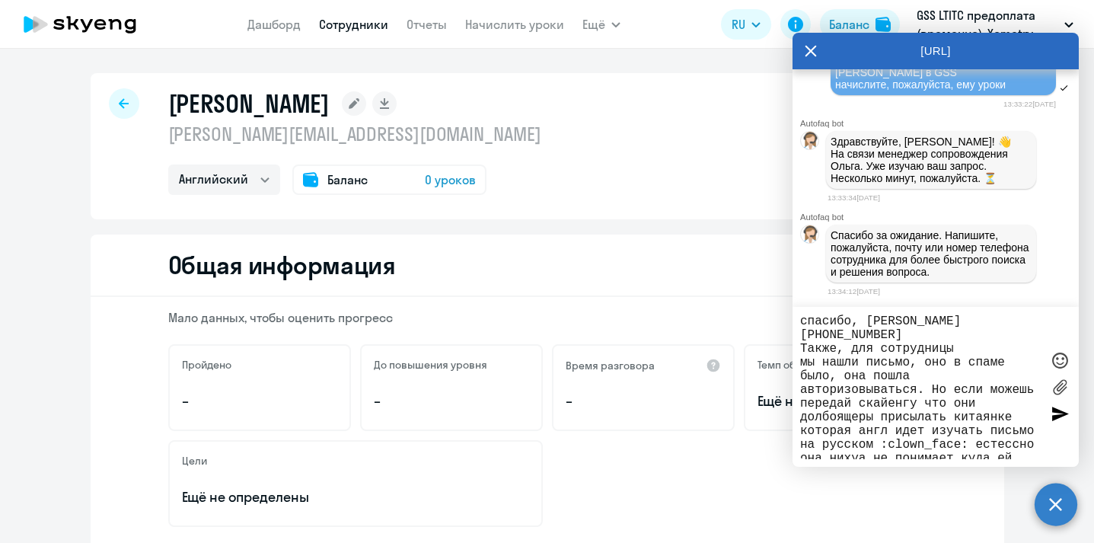
paste textarea "Qiuying He"
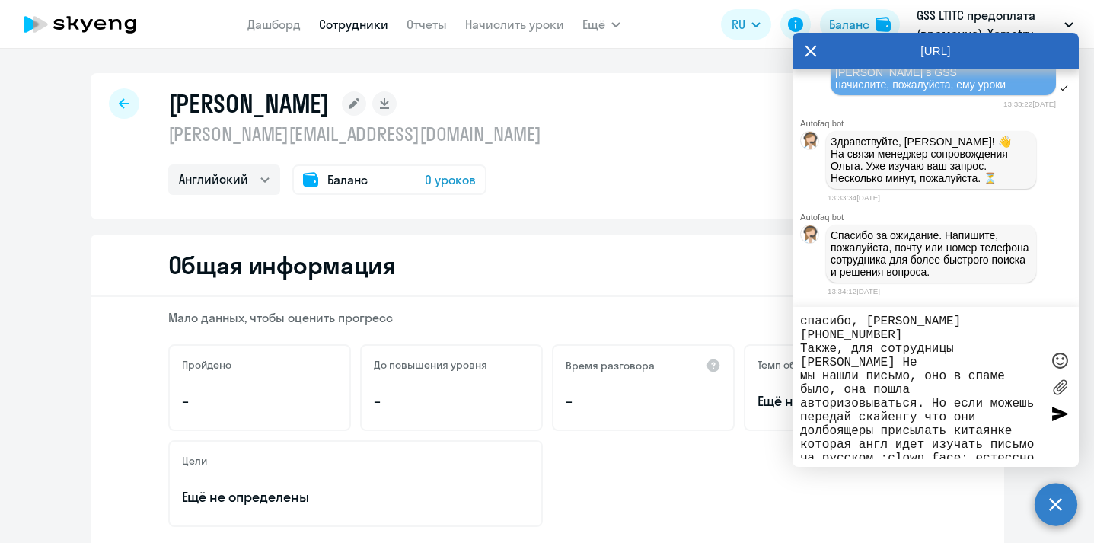
drag, startPoint x: 823, startPoint y: 364, endPoint x: 768, endPoint y: 364, distance: 55.6
click at [768, 364] on body "[PERSON_NAME] Отчеты Начислить уроки Ещё Дашборд Сотрудники Отчеты Начислить ур…" at bounding box center [547, 271] width 1094 height 543
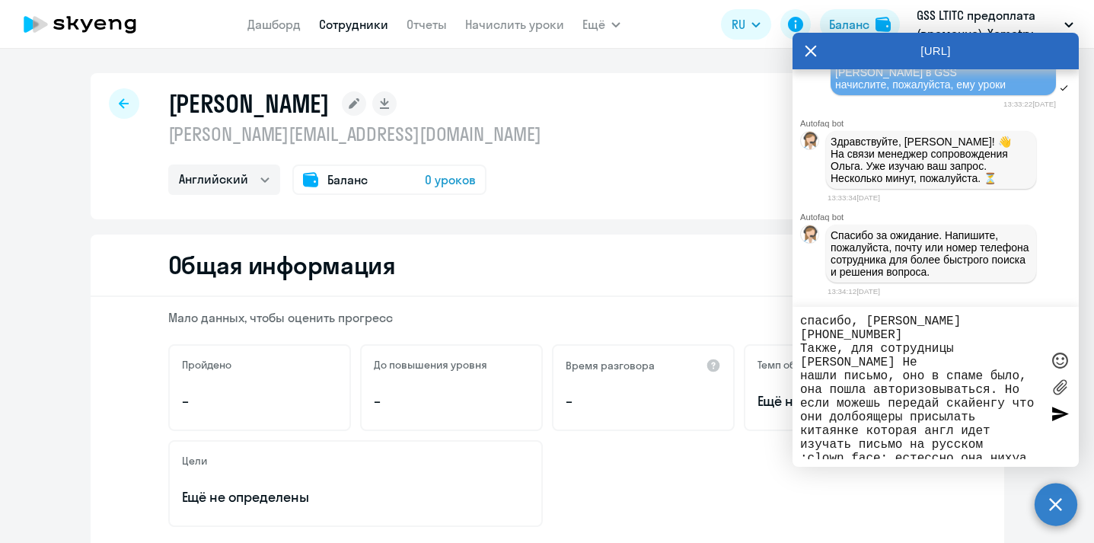
drag, startPoint x: 888, startPoint y: 362, endPoint x: 927, endPoint y: 362, distance: 38.8
click at [927, 362] on textarea "спасибо, [PERSON_NAME] [PHONE_NUMBER] Также, для сотрудницы [PERSON_NAME] He на…" at bounding box center [920, 386] width 241 height 145
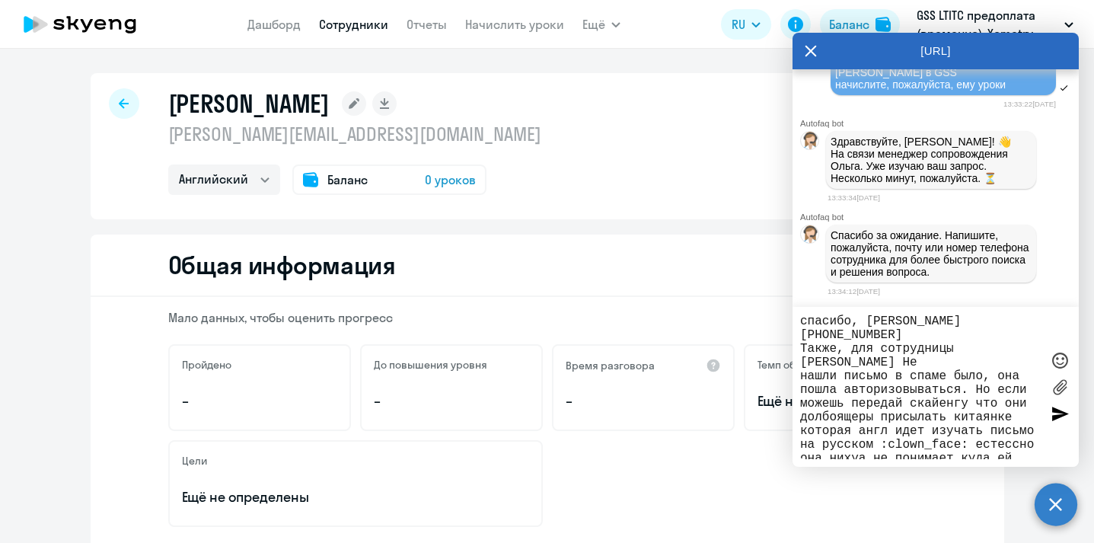
drag, startPoint x: 985, startPoint y: 360, endPoint x: 943, endPoint y: 360, distance: 41.9
click at [943, 360] on textarea "спасибо, [PERSON_NAME] [PHONE_NUMBER] Также, для сотрудницы [PERSON_NAME] He на…" at bounding box center [920, 386] width 241 height 145
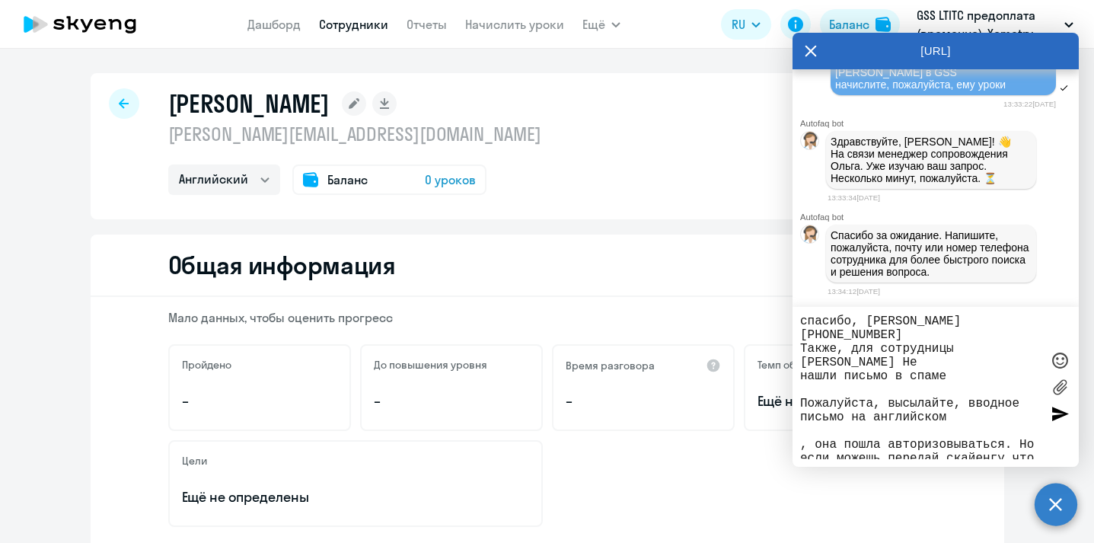
click at [972, 412] on textarea "спасибо, [PERSON_NAME] [PHONE_NUMBER] Также, для сотрудницы [PERSON_NAME] He на…" at bounding box center [920, 386] width 241 height 145
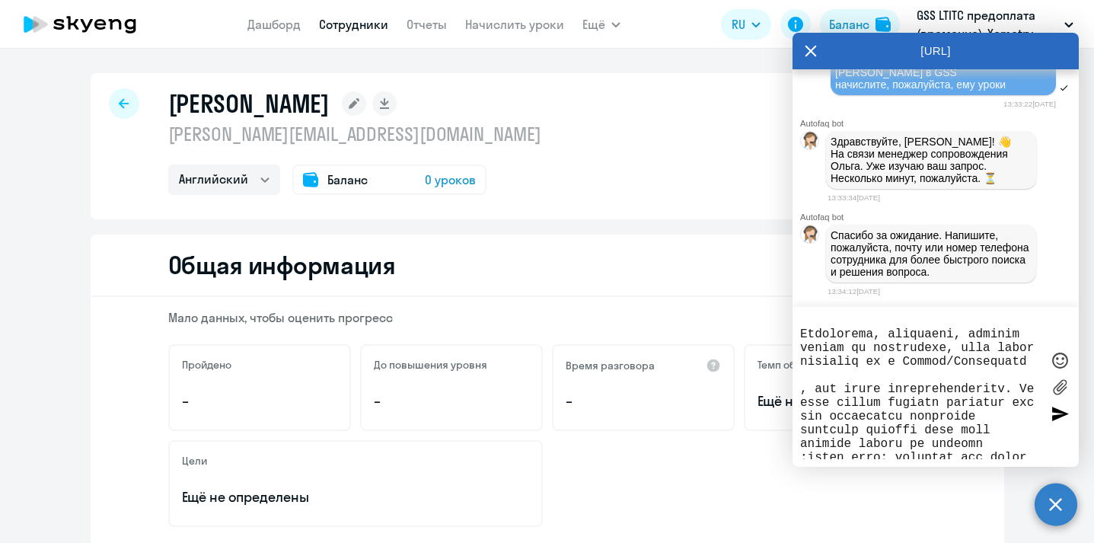
scroll to position [65, 0]
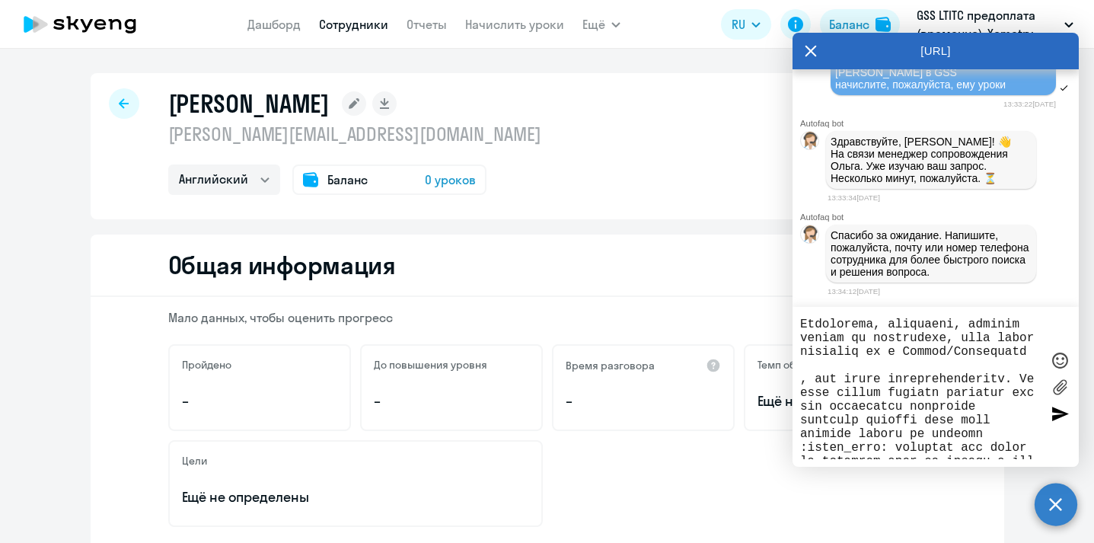
click at [950, 402] on textarea at bounding box center [920, 386] width 241 height 145
click at [902, 367] on textarea at bounding box center [920, 386] width 241 height 145
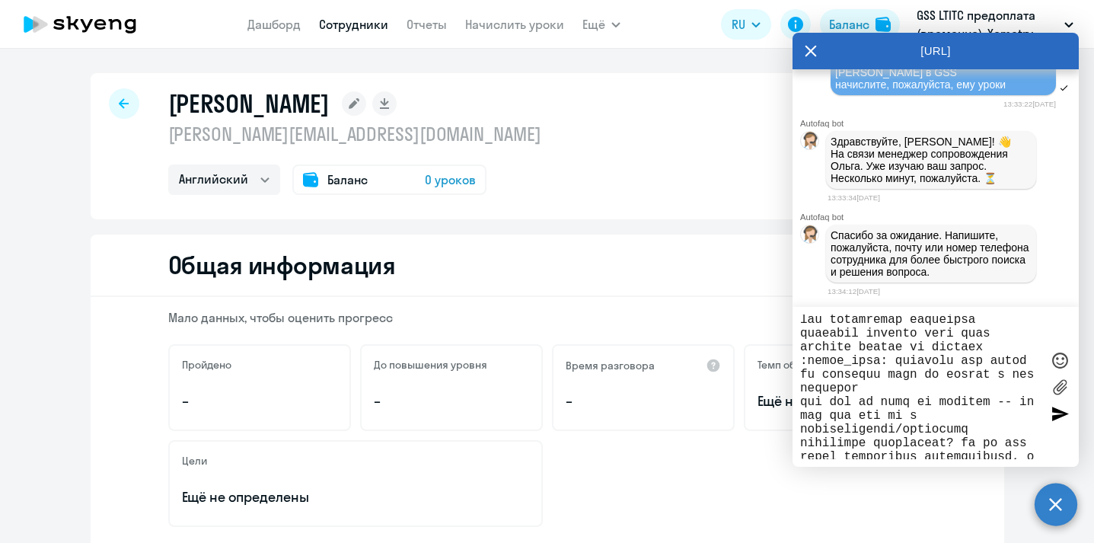
scroll to position [132, 0]
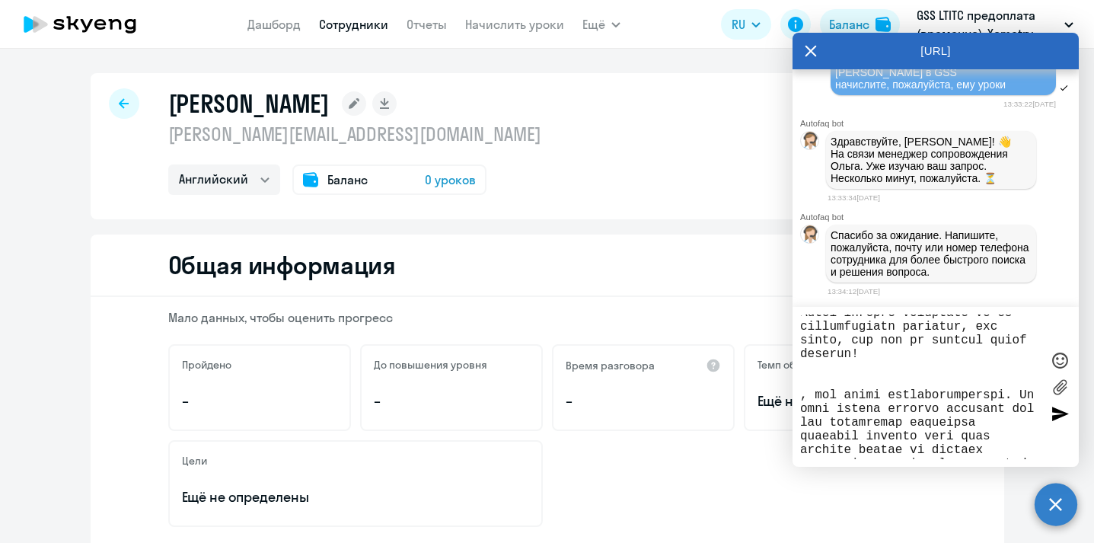
drag, startPoint x: 1033, startPoint y: 452, endPoint x: 802, endPoint y: 391, distance: 239.4
click at [802, 391] on textarea at bounding box center [920, 386] width 241 height 145
type textarea "спасибо, [PERSON_NAME] [PHONE_NUMBER] Также, для сотрудницы [PERSON_NAME] He на…"
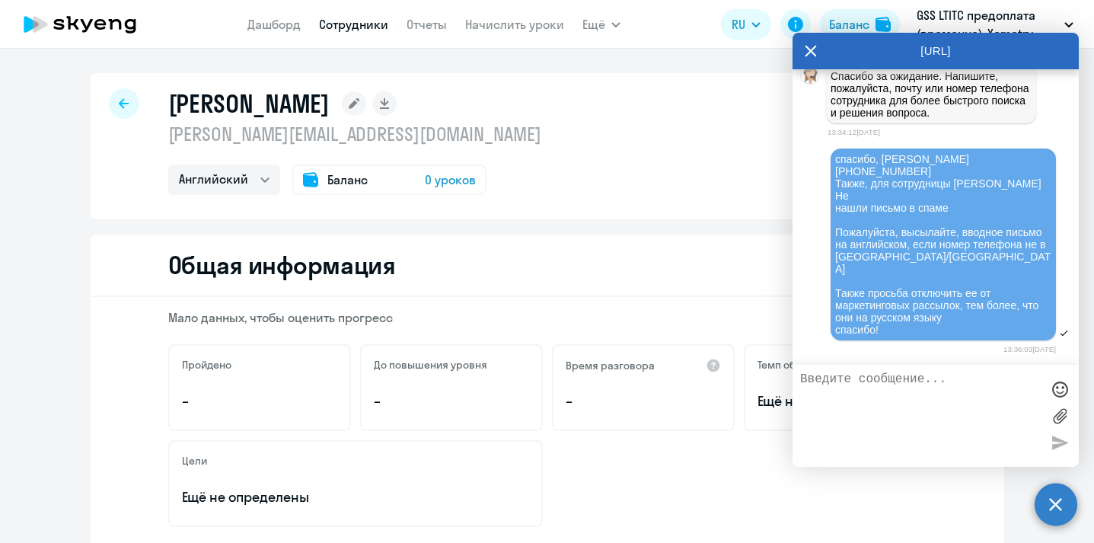
scroll to position [8094, 0]
click at [124, 94] on div at bounding box center [124, 103] width 30 height 30
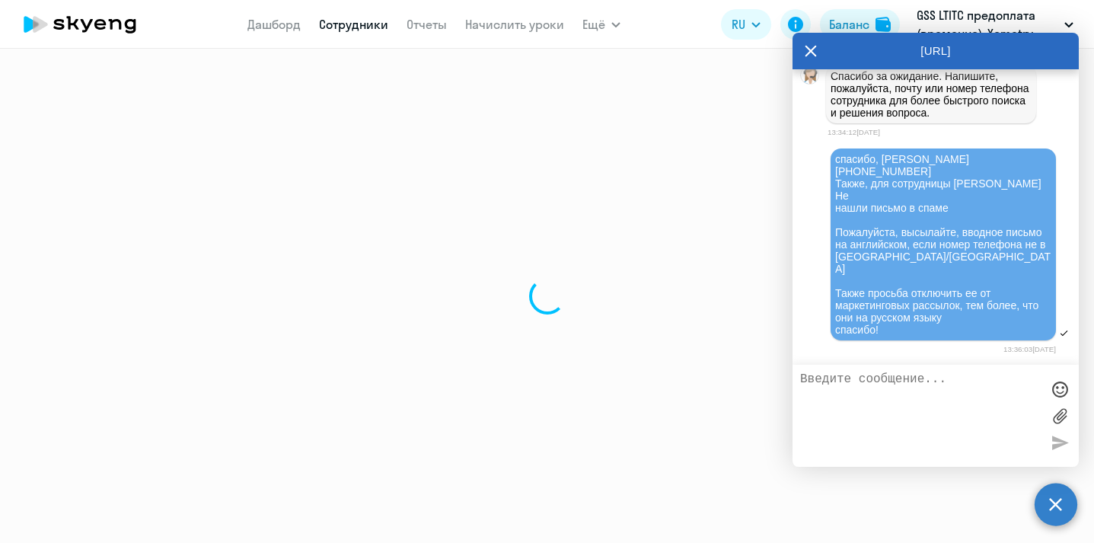
select select "30"
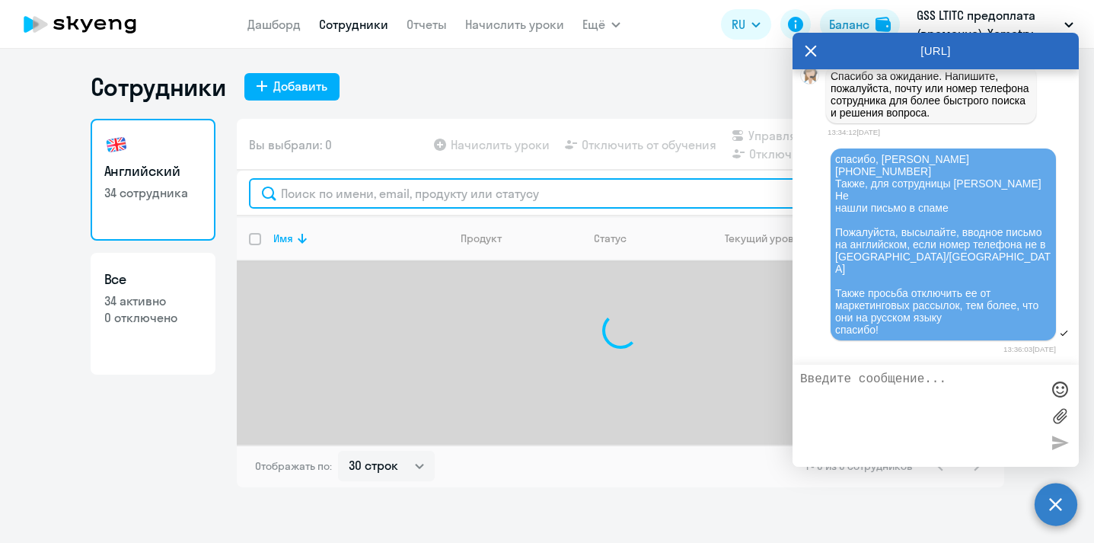
click at [305, 203] on input "text" at bounding box center [620, 193] width 743 height 30
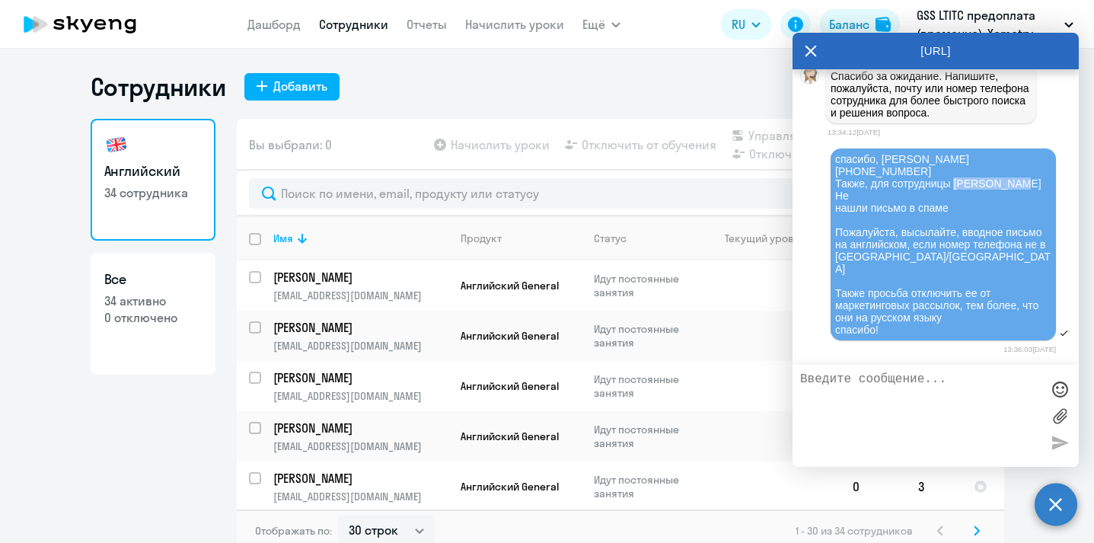
drag, startPoint x: 956, startPoint y: 189, endPoint x: 1012, endPoint y: 189, distance: 55.6
click at [1012, 189] on div "спасибо, [PERSON_NAME] [PHONE_NUMBER] Также, для сотрудницы [PERSON_NAME] He на…" at bounding box center [943, 244] width 216 height 183
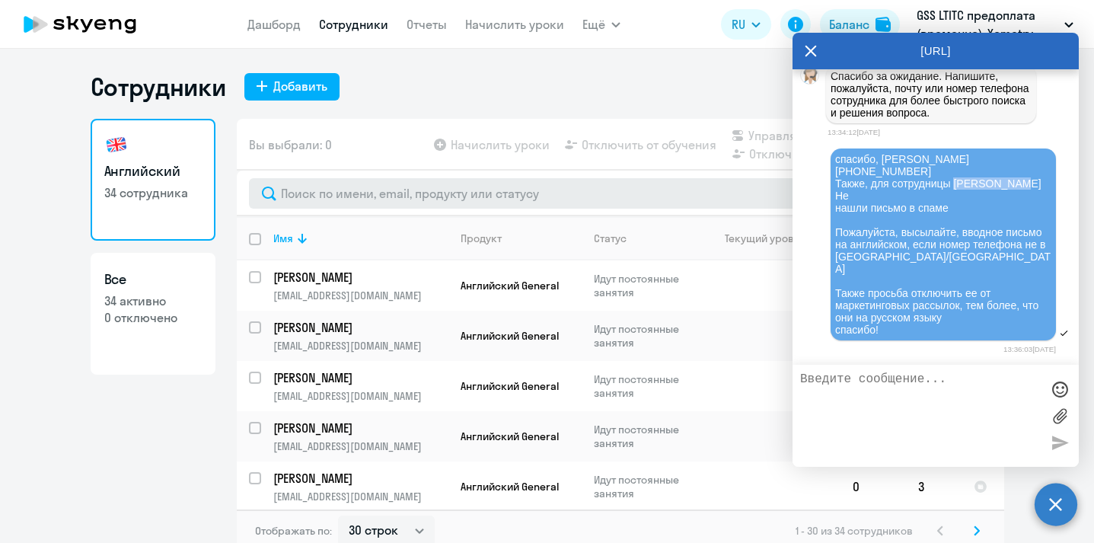
copy span "Qiuying He"
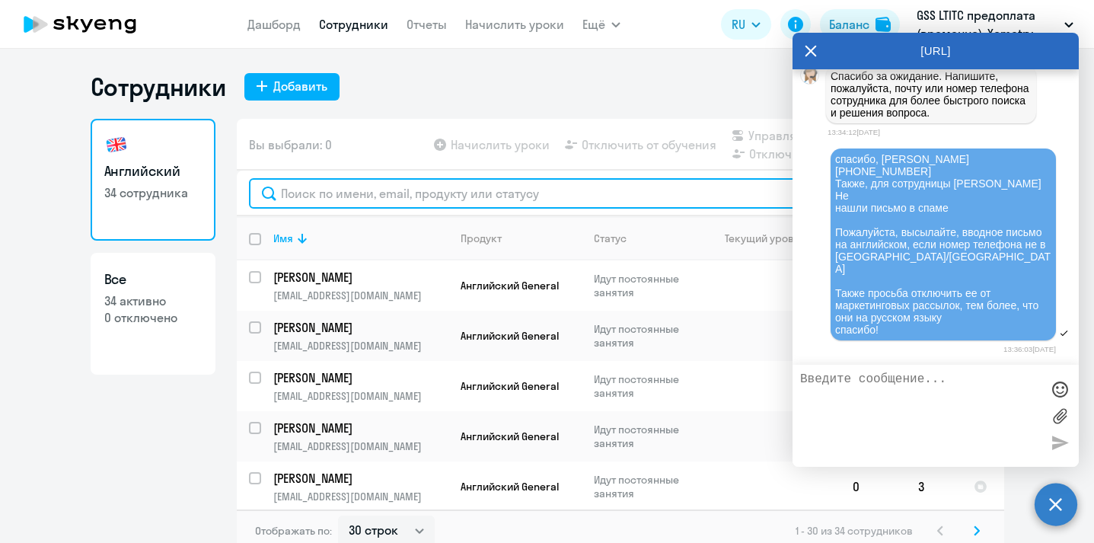
click at [413, 199] on input "text" at bounding box center [620, 193] width 743 height 30
paste input "Qiuying He"
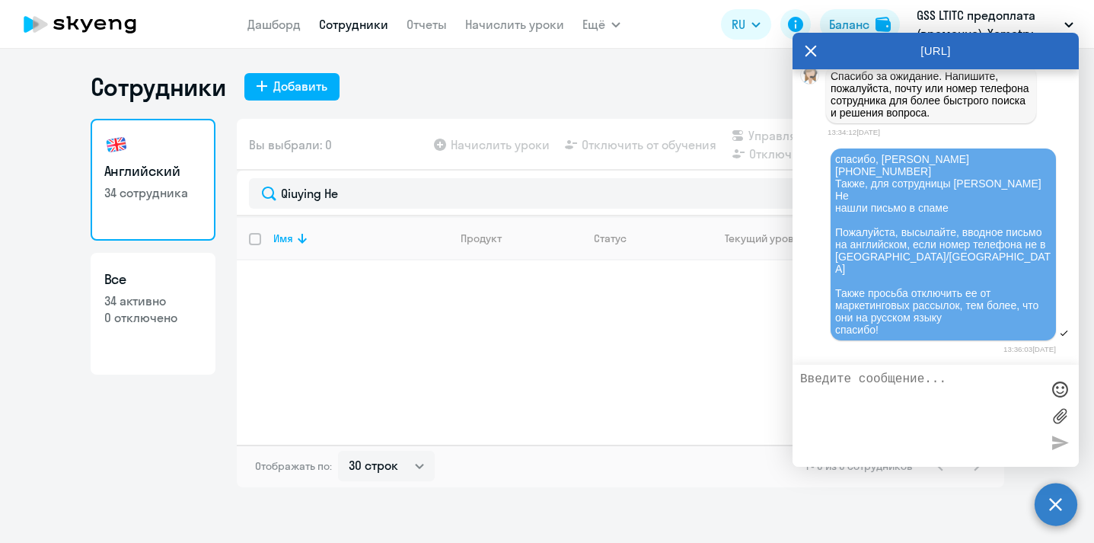
click at [825, 48] on div "[URL]" at bounding box center [936, 51] width 286 height 37
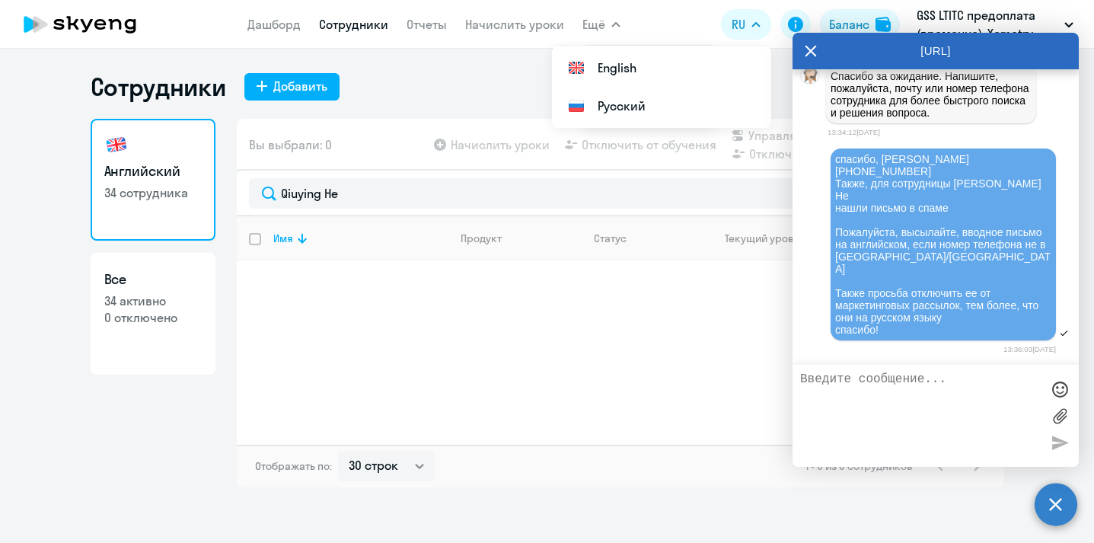
click at [815, 47] on icon at bounding box center [811, 50] width 11 height 11
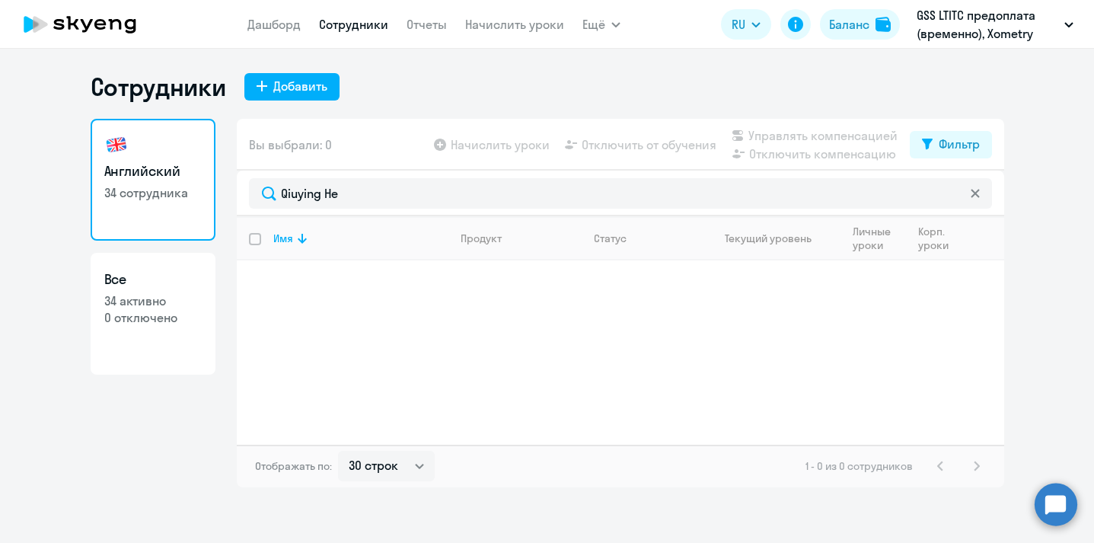
click at [347, 28] on link "Сотрудники" at bounding box center [353, 24] width 69 height 15
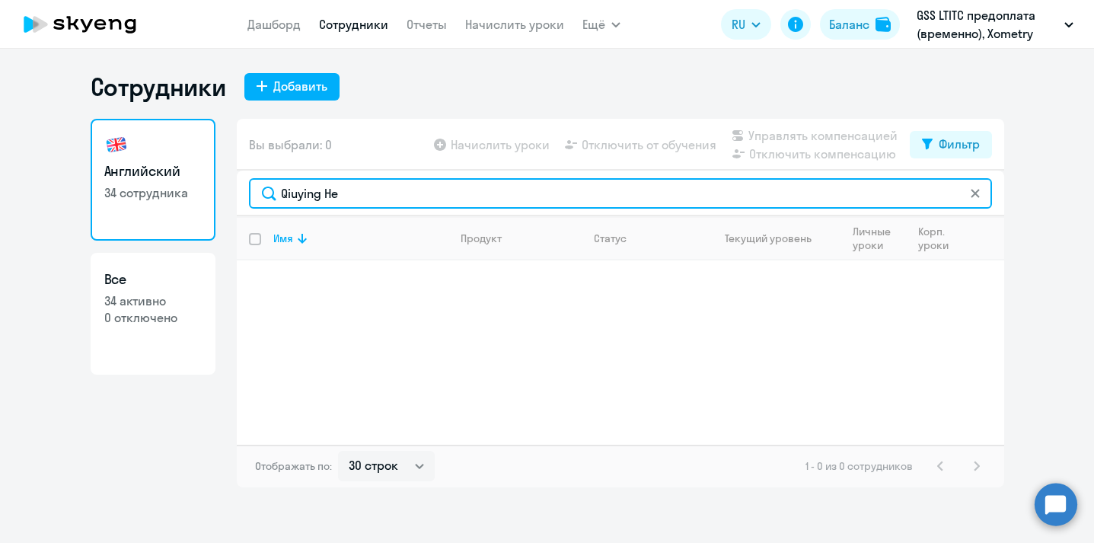
click at [329, 197] on input "Qiuying He" at bounding box center [620, 193] width 743 height 30
drag, startPoint x: 326, startPoint y: 194, endPoint x: 356, endPoint y: 194, distance: 30.5
click at [356, 194] on input "Qiuying He" at bounding box center [620, 193] width 743 height 30
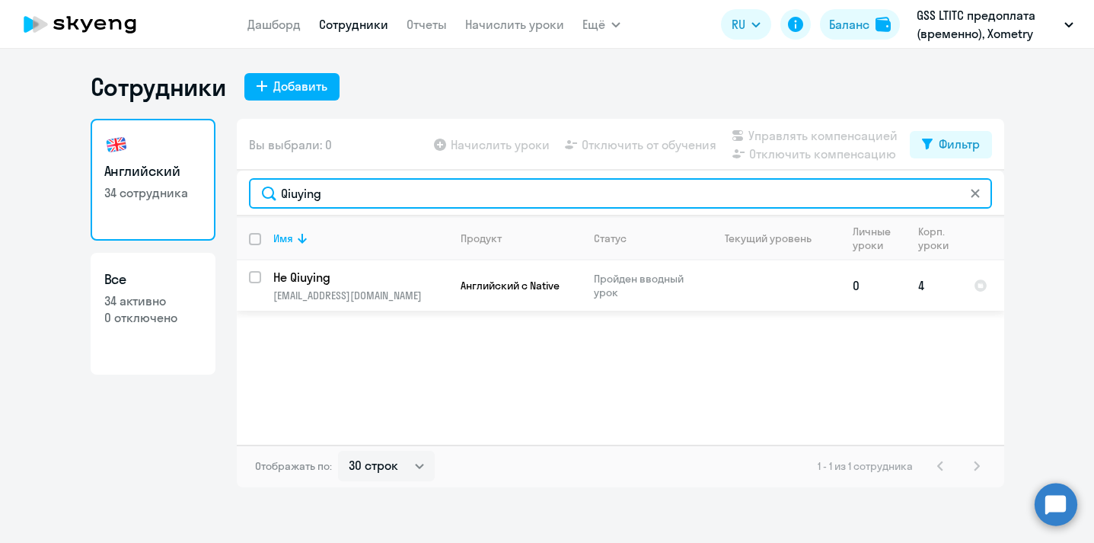
type input "Qiuying"
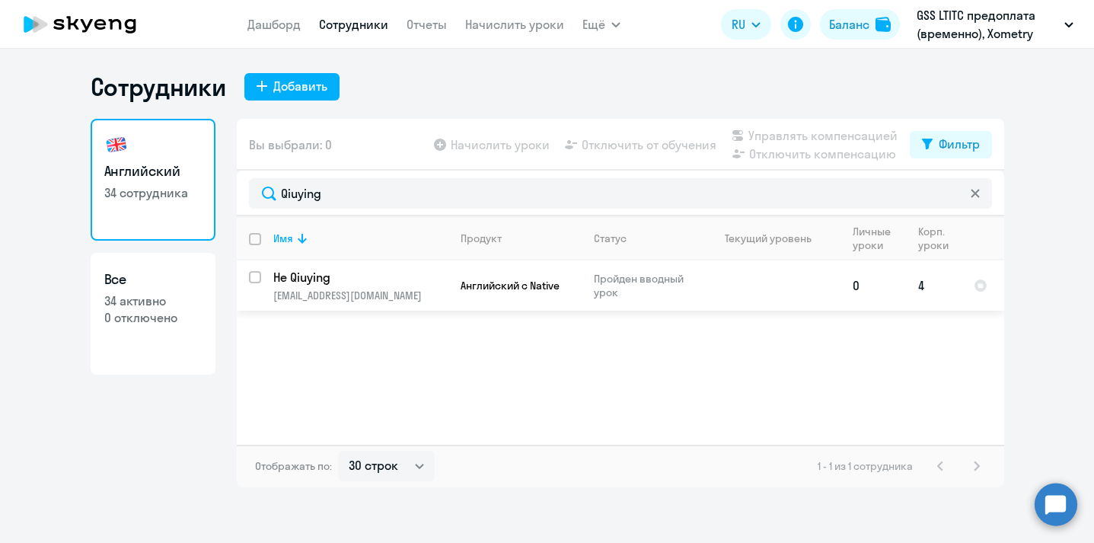
click at [312, 275] on p "He Qiuying" at bounding box center [359, 277] width 172 height 17
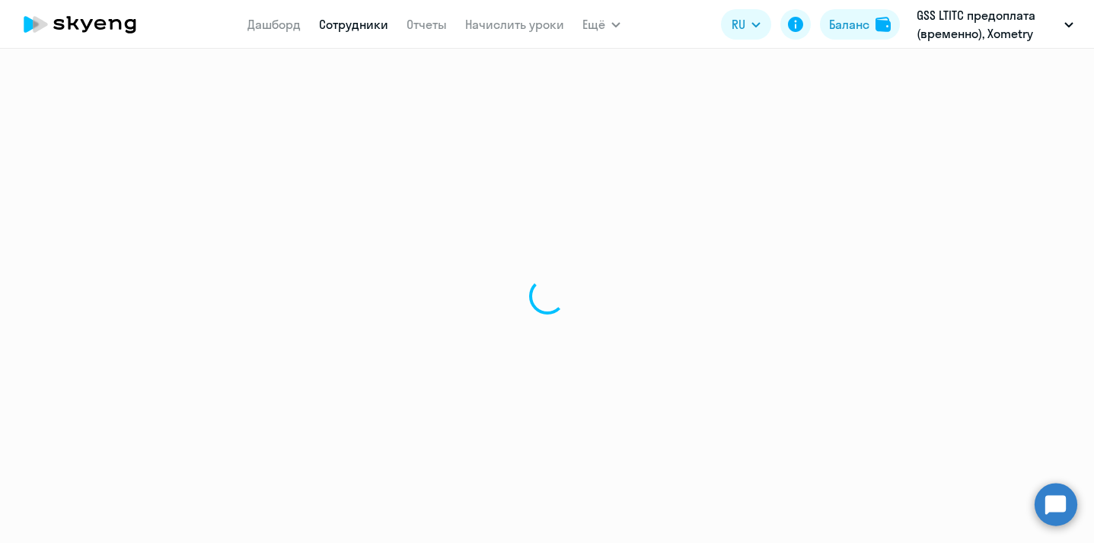
select select "english"
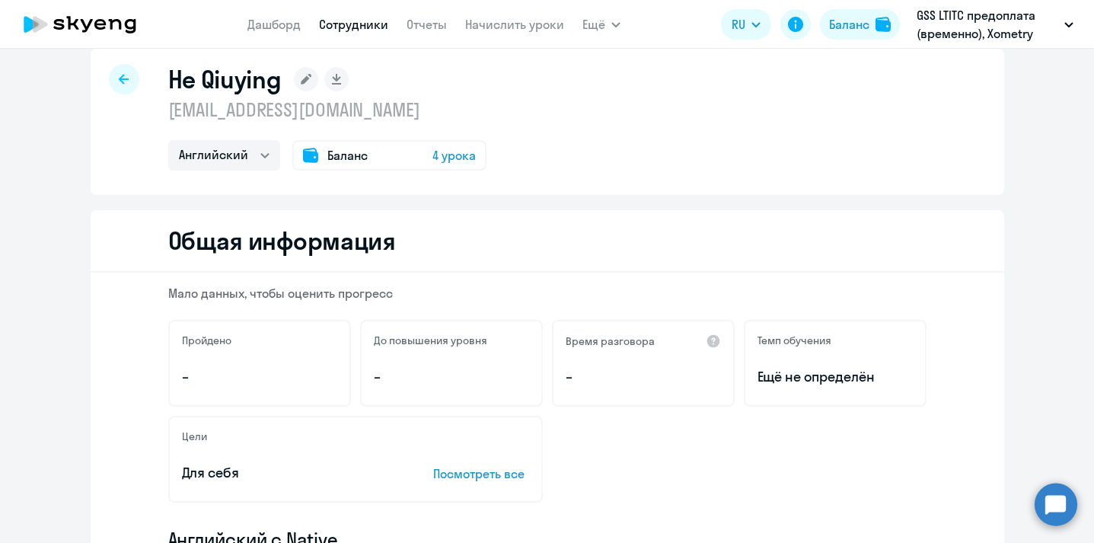
scroll to position [11, 0]
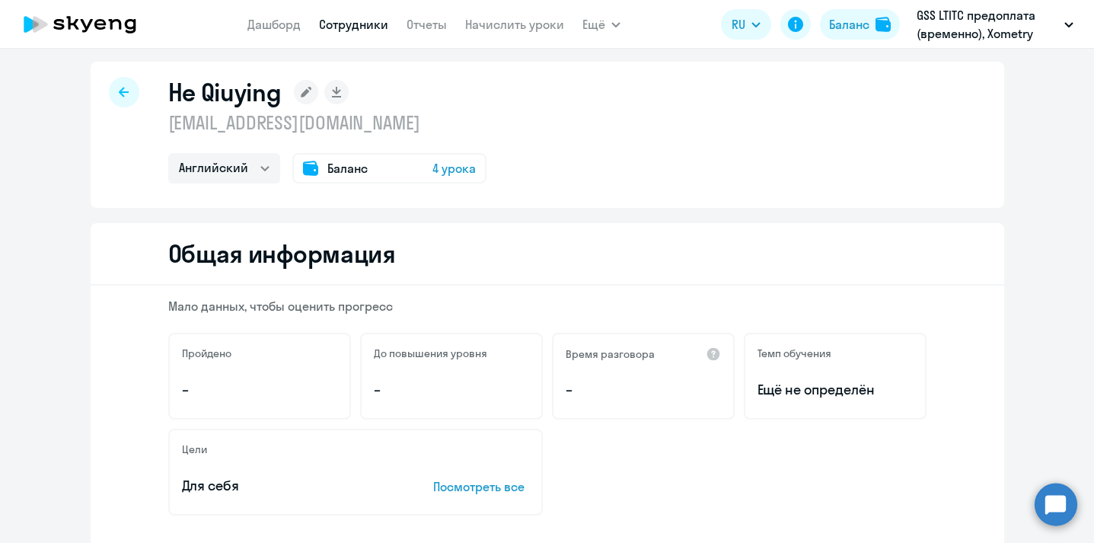
click at [309, 94] on rect at bounding box center [306, 92] width 24 height 24
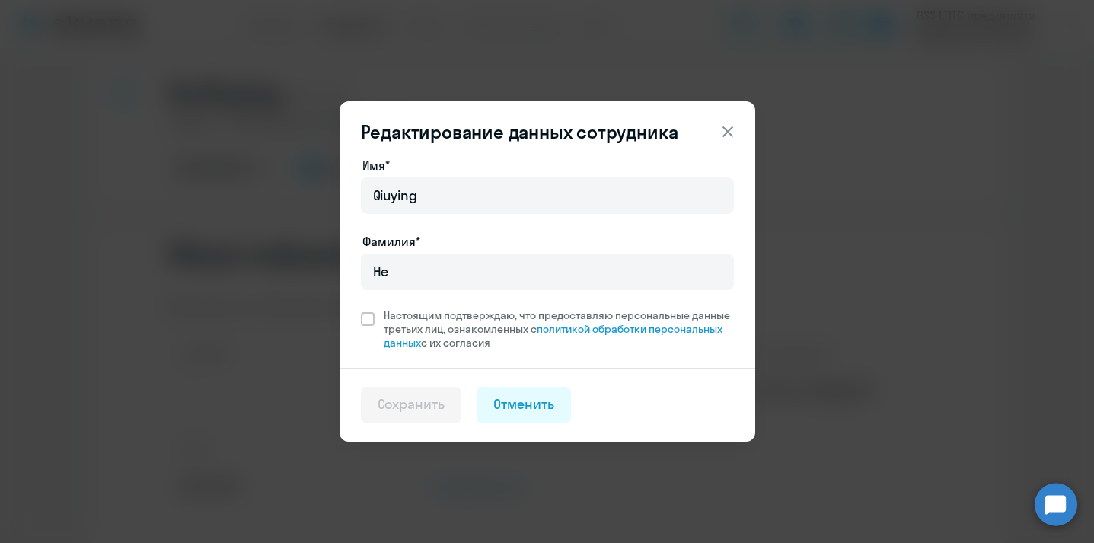
click at [738, 123] on button at bounding box center [728, 132] width 30 height 30
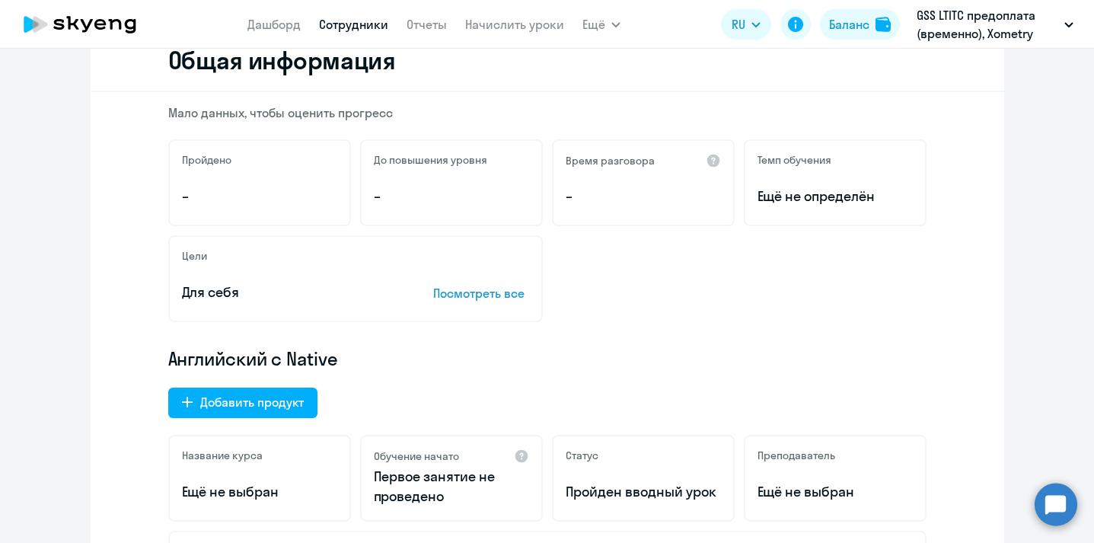
scroll to position [0, 0]
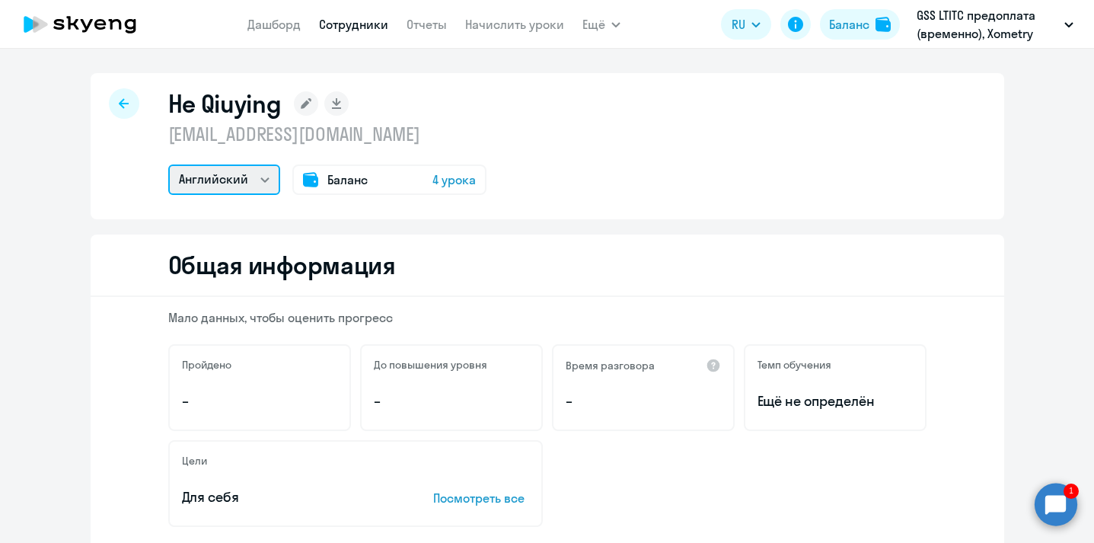
click at [250, 180] on select "Английский" at bounding box center [224, 179] width 112 height 30
click at [1063, 511] on circle at bounding box center [1056, 504] width 43 height 43
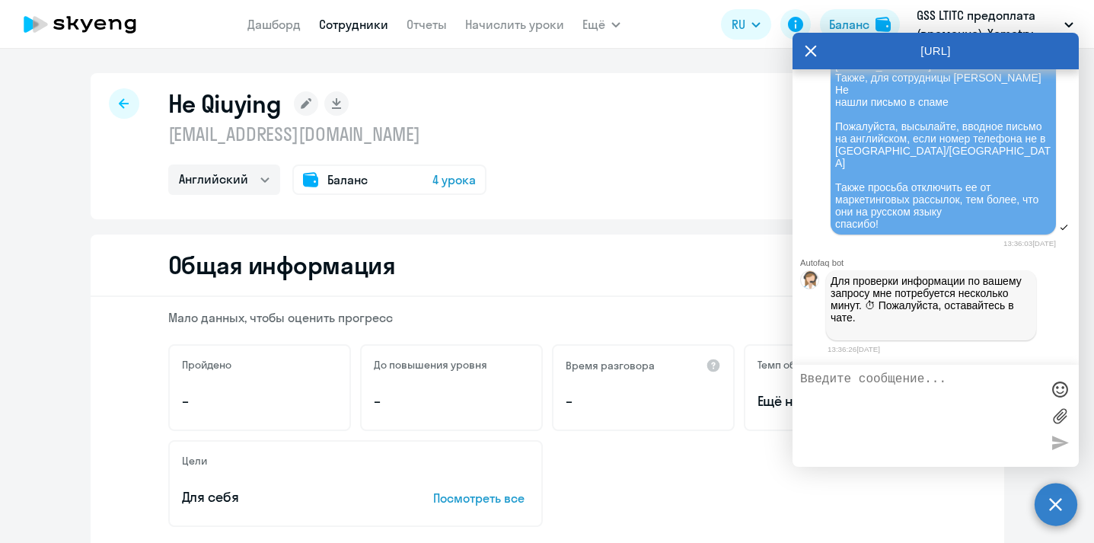
scroll to position [8207, 0]
click at [642, 323] on p "Мало данных, чтобы оценить прогресс" at bounding box center [547, 317] width 758 height 17
click at [920, 385] on textarea at bounding box center [920, 415] width 241 height 87
click at [348, 22] on link "Сотрудники" at bounding box center [353, 24] width 69 height 15
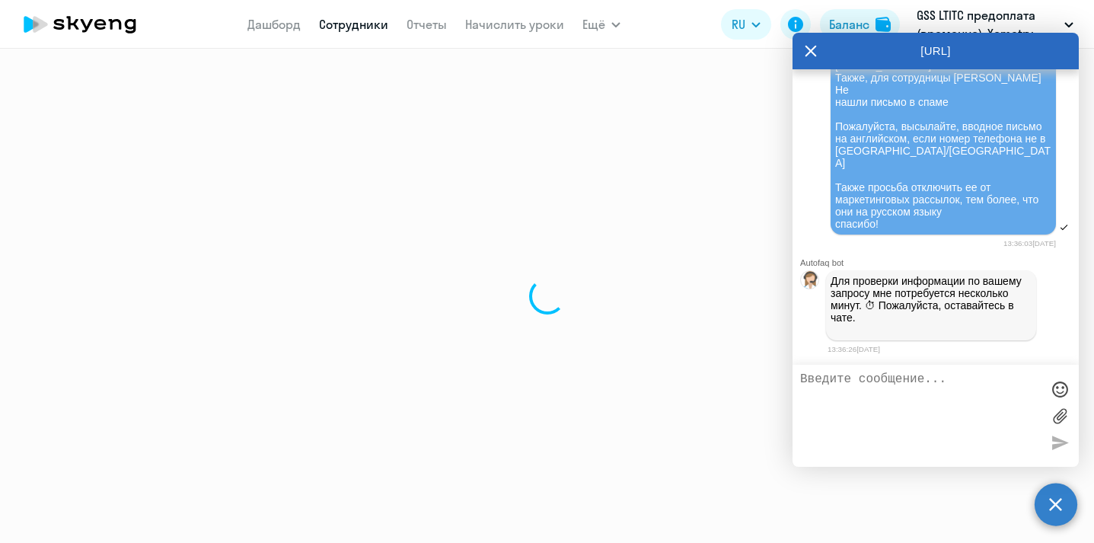
select select "30"
